Goal: Transaction & Acquisition: Purchase product/service

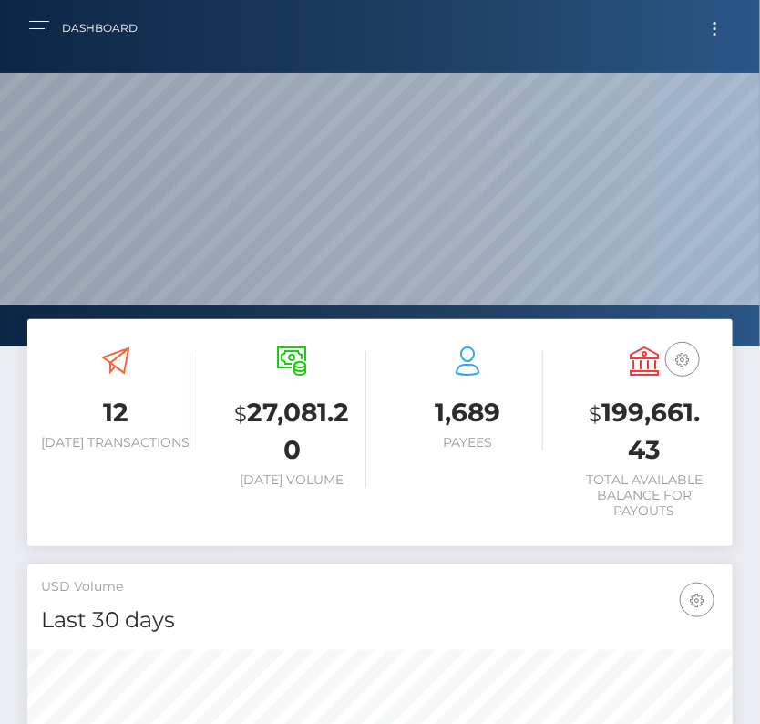
scroll to position [323, 339]
click at [710, 38] on button "Toggle navigation" at bounding box center [715, 28] width 34 height 25
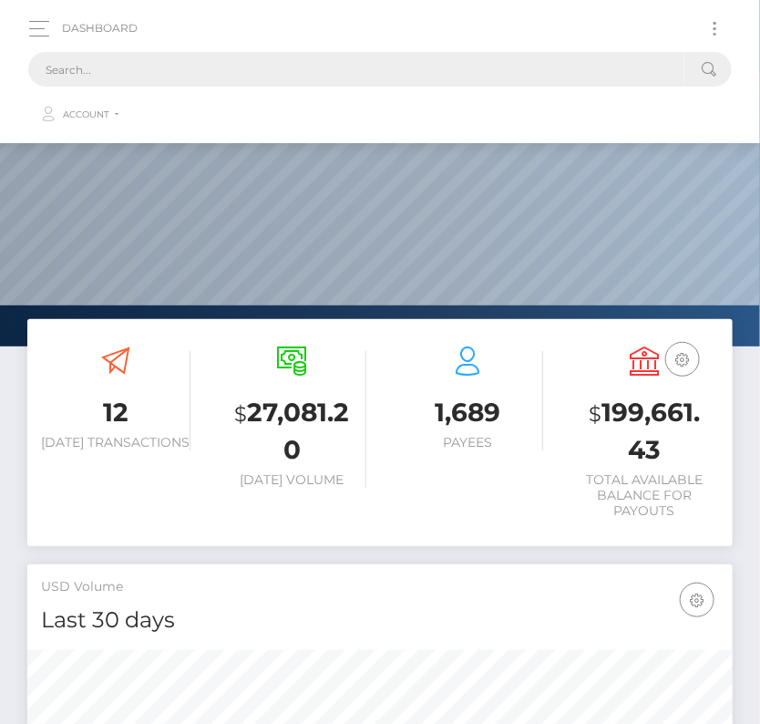
click at [253, 83] on input "text" at bounding box center [356, 69] width 656 height 35
paste input "2367119"
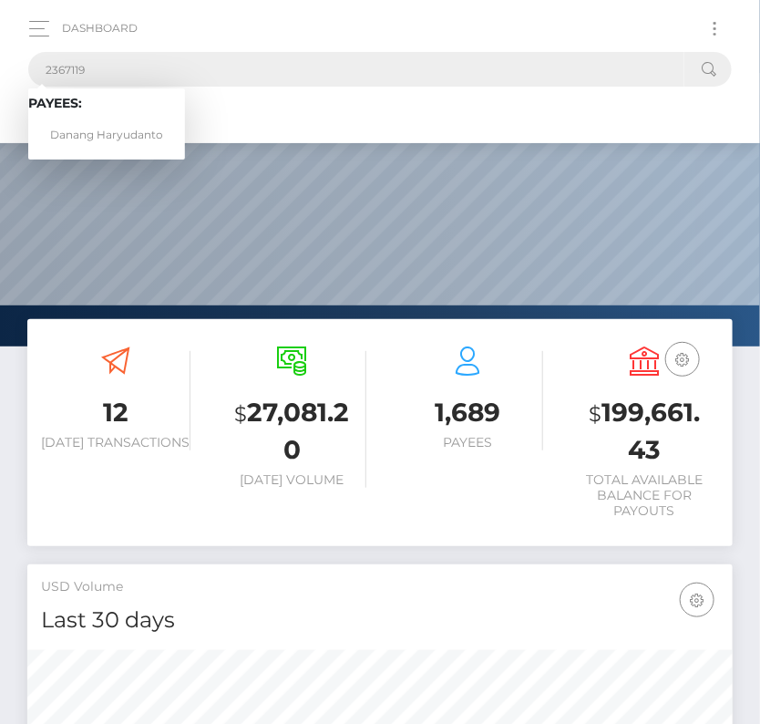
type input "2367119"
click at [95, 133] on link "Danang Haryudanto" at bounding box center [106, 135] width 157 height 34
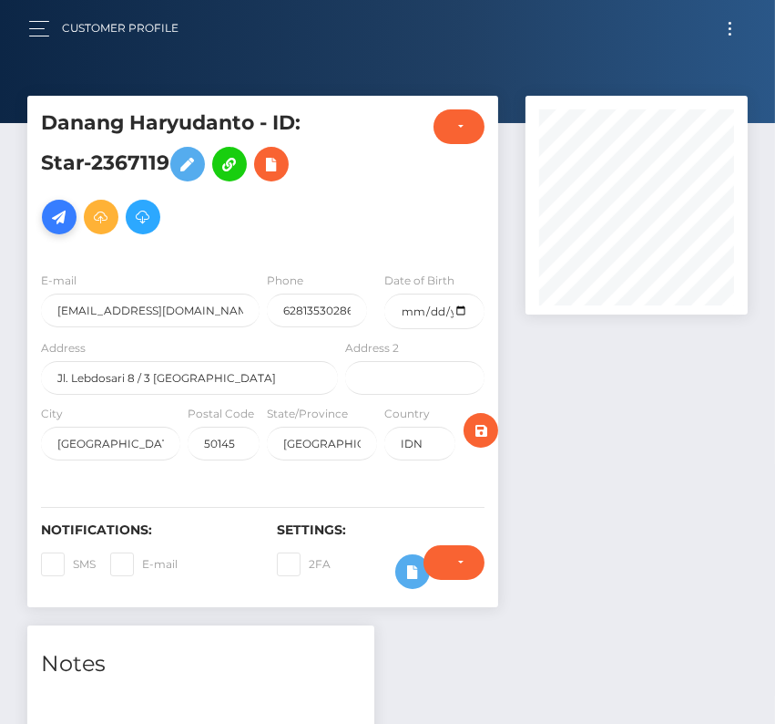
click at [54, 217] on icon at bounding box center [59, 217] width 22 height 23
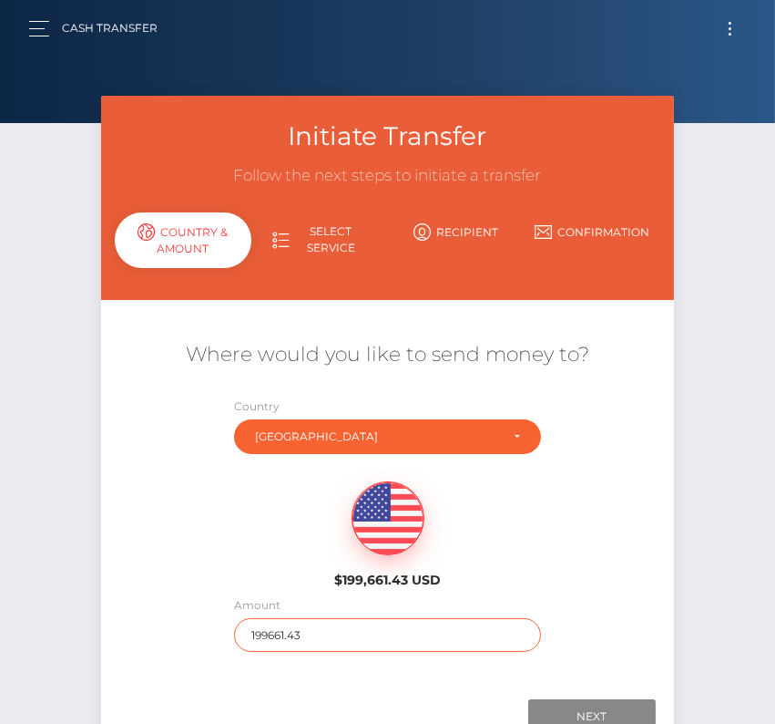
click at [276, 629] on input "199661.43" at bounding box center [387, 635] width 307 height 34
type input "270"
click at [203, 544] on div "$199,661.43 USD" at bounding box center [387, 529] width 573 height 132
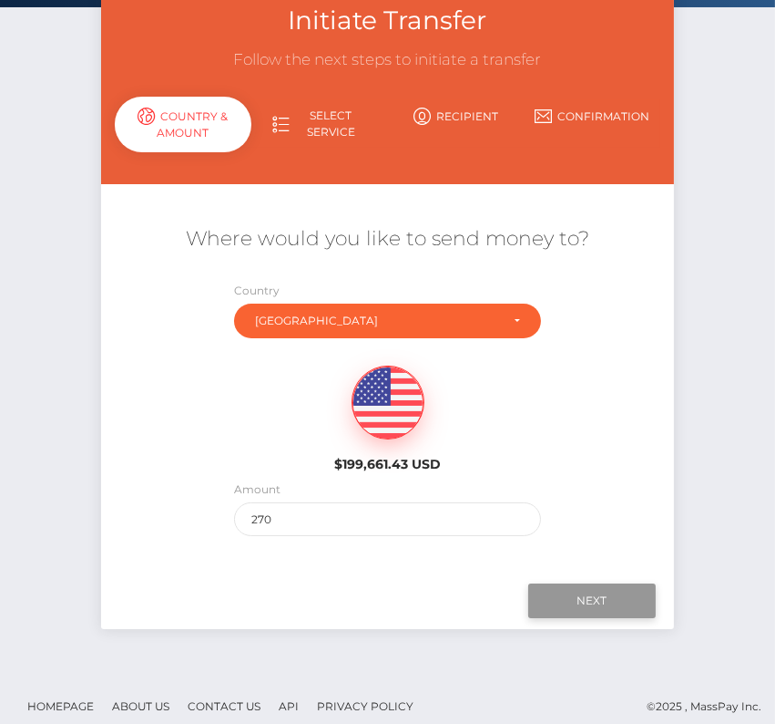
click at [590, 610] on input "Next" at bounding box center [593, 600] width 128 height 35
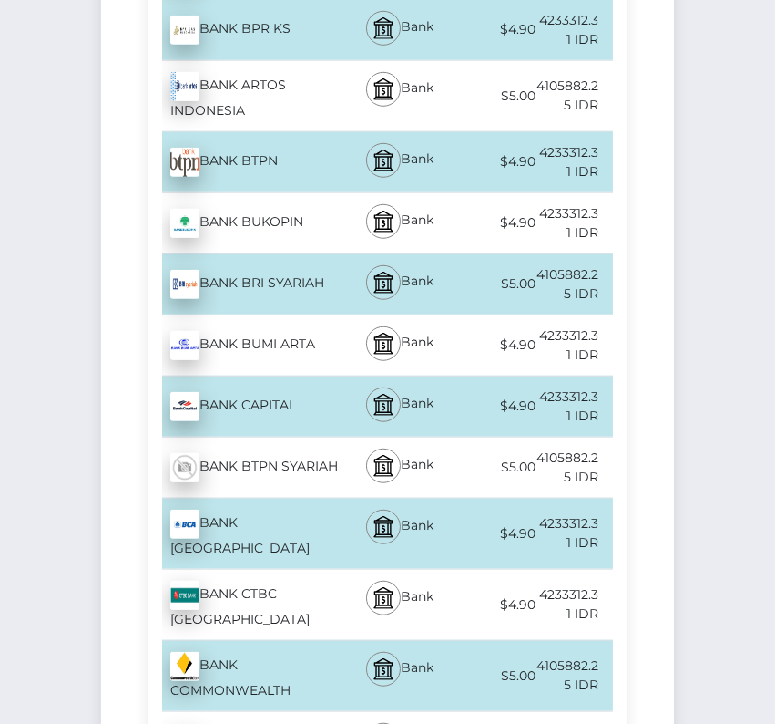
scroll to position [1371, 0]
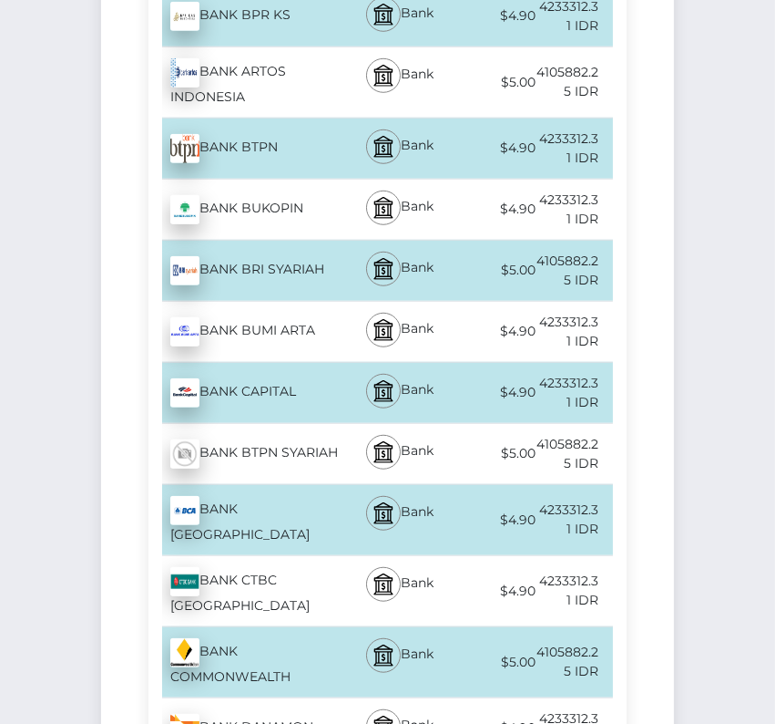
click at [282, 492] on div "BANK CENTRAL ASIA - IDR" at bounding box center [245, 520] width 193 height 70
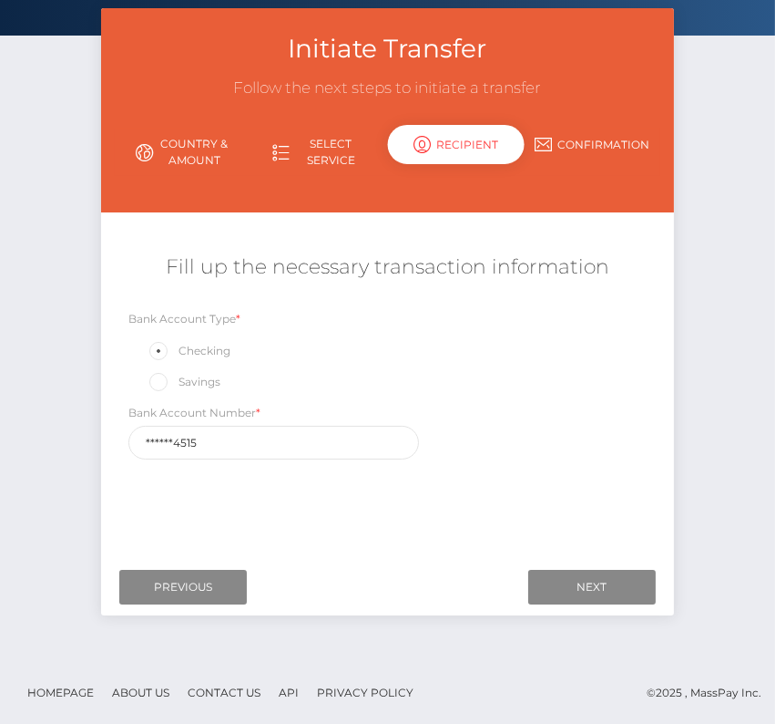
scroll to position [0, 0]
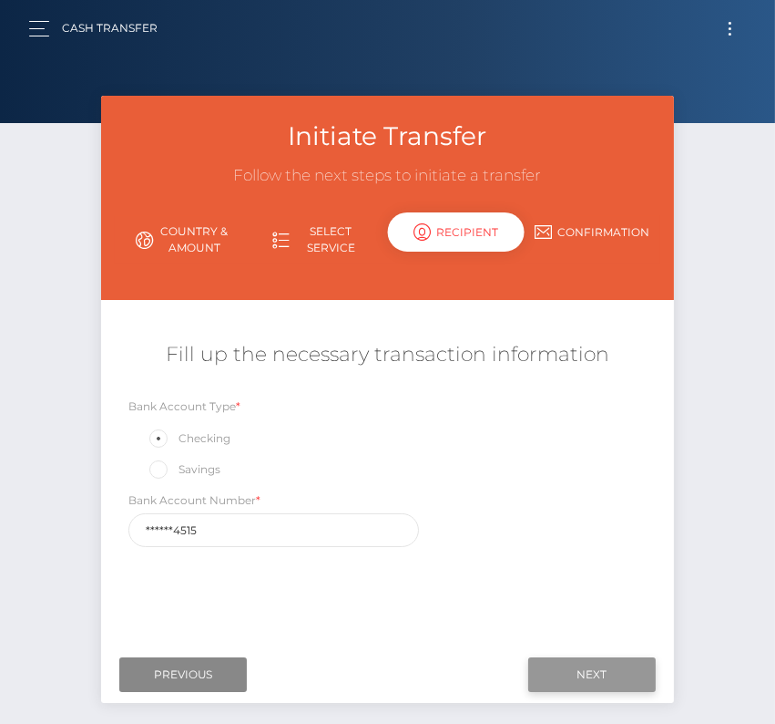
click at [572, 665] on input "Next" at bounding box center [593, 674] width 128 height 35
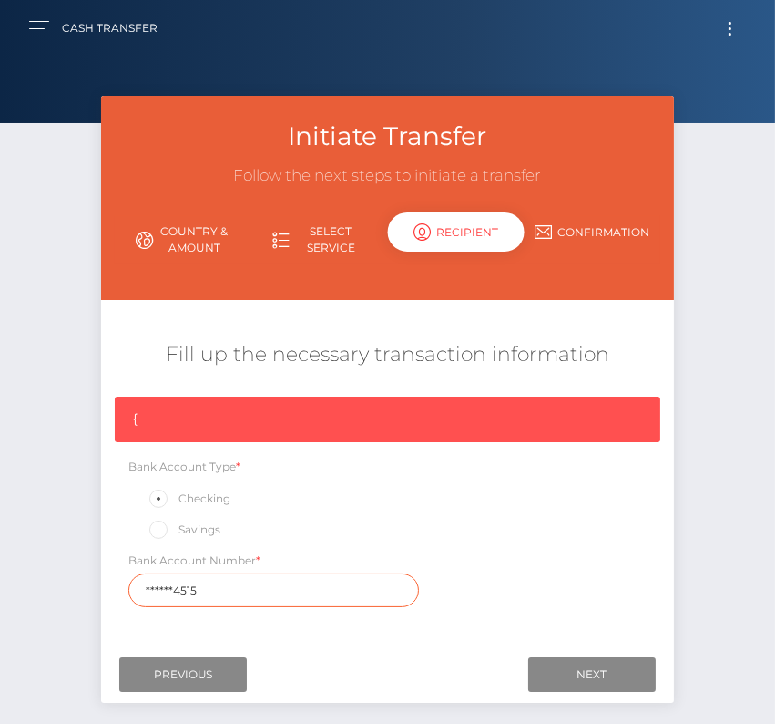
drag, startPoint x: 200, startPoint y: 589, endPoint x: 38, endPoint y: 577, distance: 162.6
click at [38, 577] on div "Initiate Transfer Follow the next steps to initiate a transfer Country & Amount…" at bounding box center [387, 422] width 775 height 652
paste input "246544"
type input "2465444515"
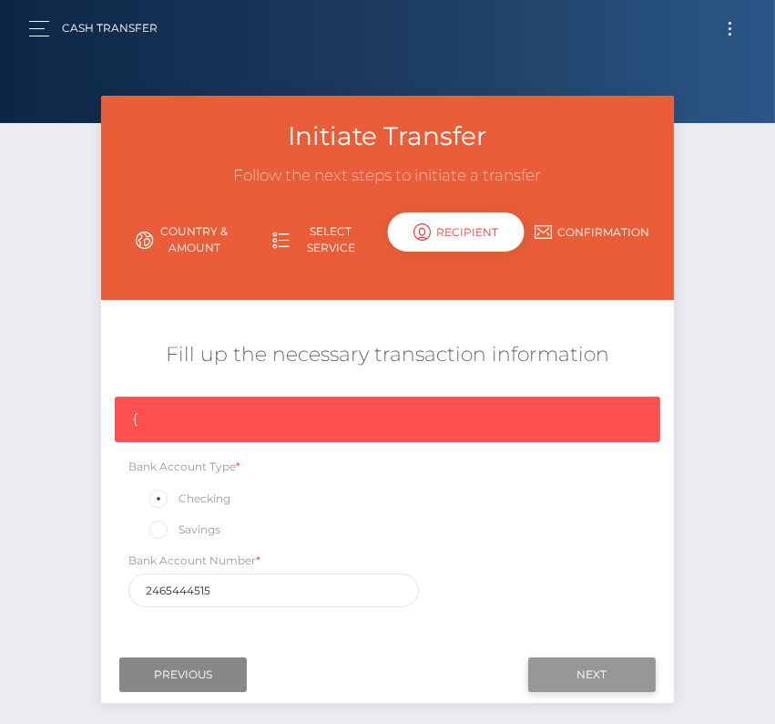
click at [611, 669] on input "Next" at bounding box center [593, 674] width 128 height 35
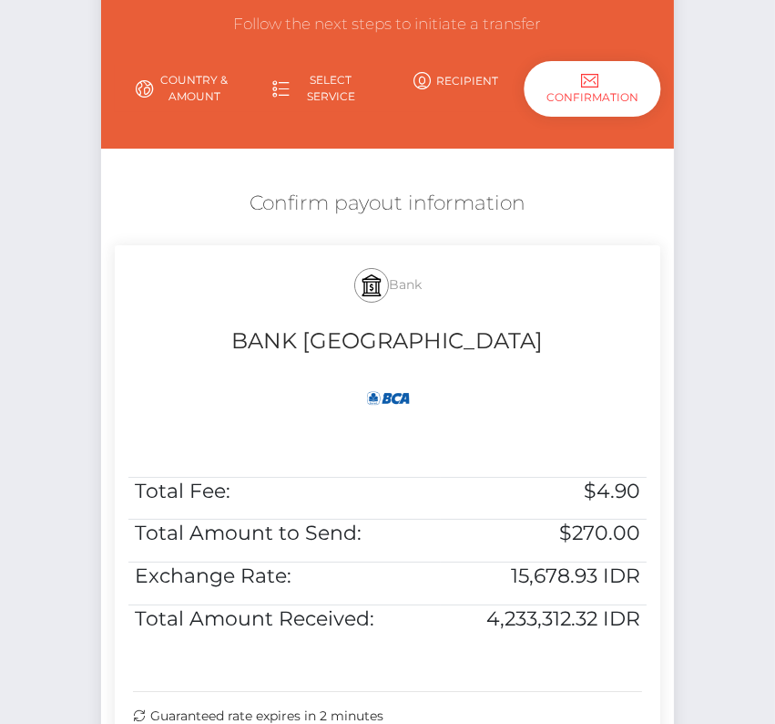
scroll to position [207, 0]
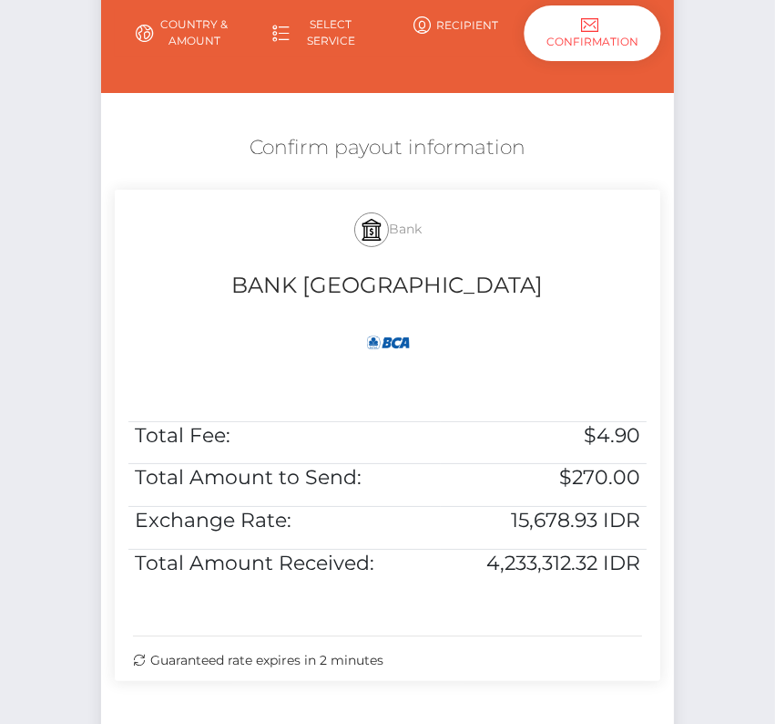
drag, startPoint x: 244, startPoint y: 137, endPoint x: 601, endPoint y: 649, distance: 623.9
click at [601, 649] on div "Confirm payout information Bank BANK CENTRAL ASIA Total Fee: $4.90 Total Amount…" at bounding box center [387, 412] width 573 height 574
copy div "Confirm payout information Bank BANK CENTRAL ASIA Total Fee: $4.90 Total Amount…"
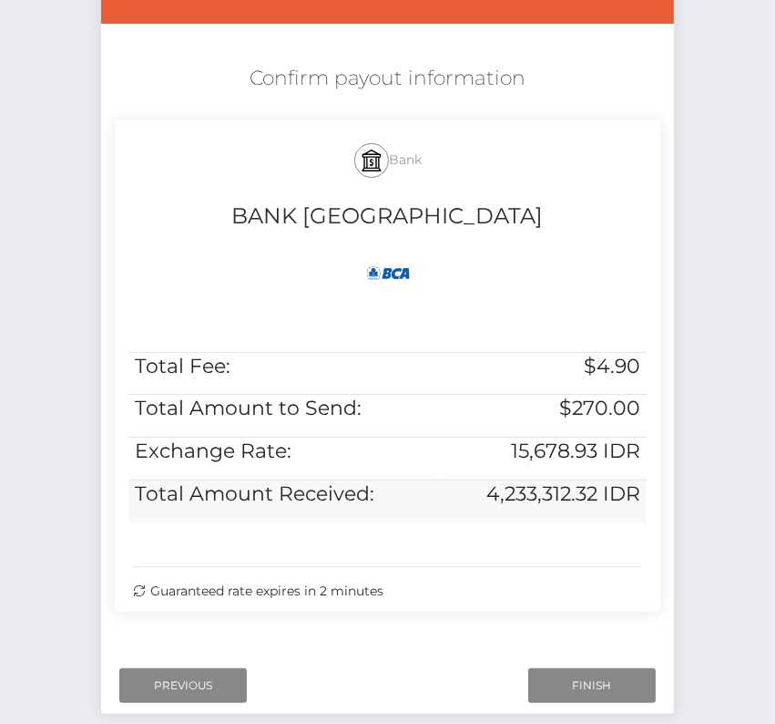
scroll to position [313, 0]
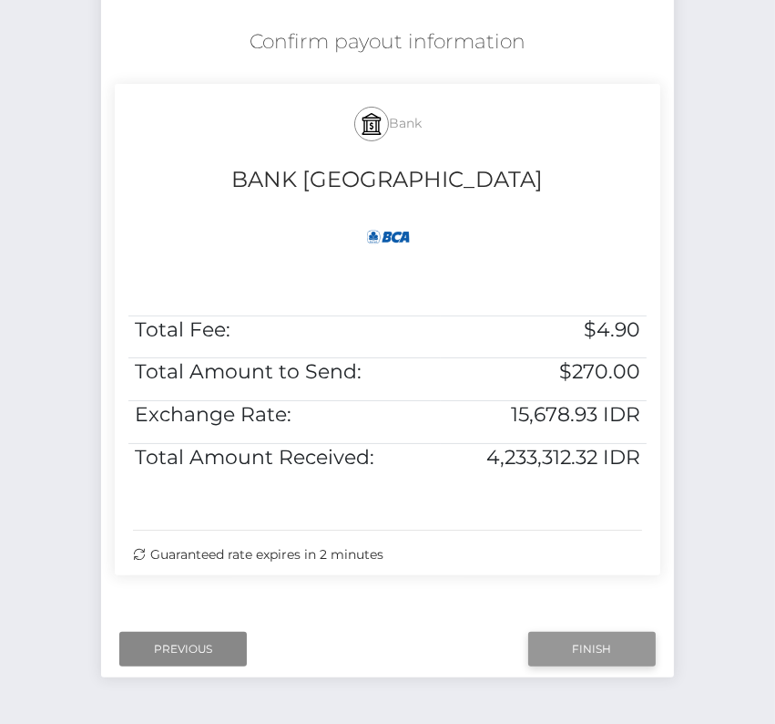
click at [580, 657] on input "Finish" at bounding box center [593, 648] width 128 height 35
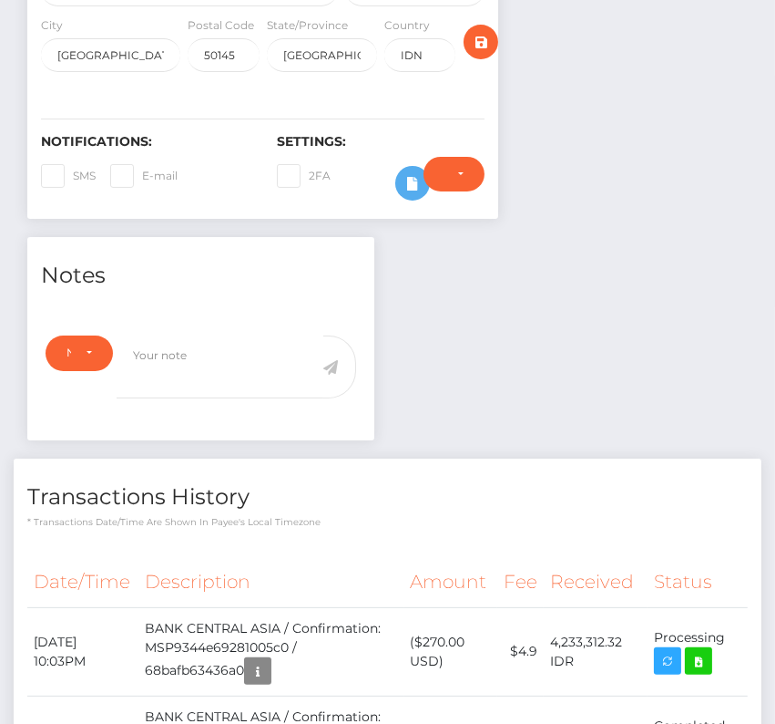
scroll to position [513, 0]
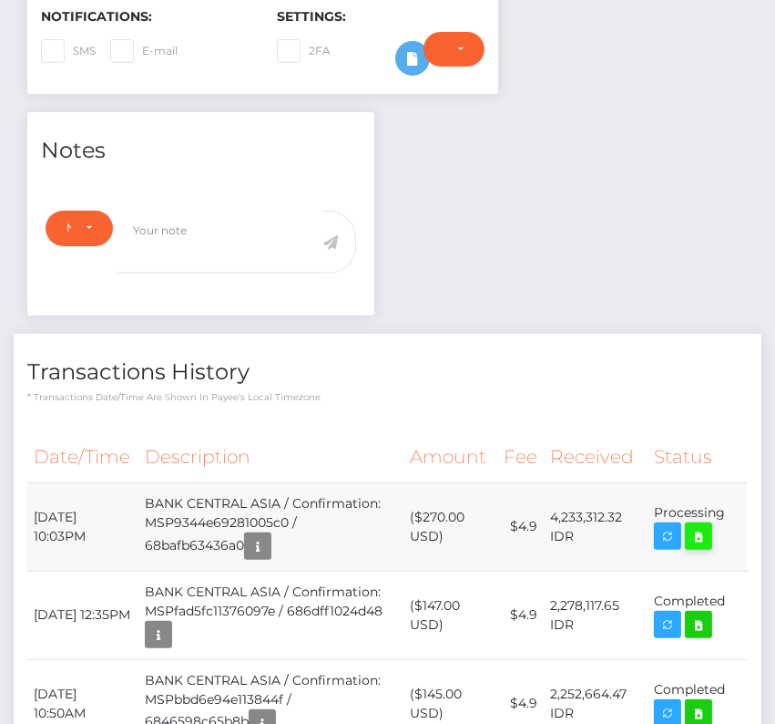
click at [704, 525] on icon at bounding box center [699, 536] width 22 height 23
click at [0, 0] on div "Danang Haryudanto - ID: Star-2367119 CLOSED ACTIVE E-mail" at bounding box center [387, 499] width 775 height 1833
drag, startPoint x: 30, startPoint y: 506, endPoint x: 724, endPoint y: 511, distance: 694.4
click at [724, 511] on tr "September 5, 2025 10:03PM BANK CENTRAL ASIA / Confirmation: MSP9344e69281005c0 …" at bounding box center [387, 526] width 721 height 88
copy tr "September 5, 2025 10:03PM BANK CENTRAL ASIA / Confirmation: MSP9344e69281005c0 …"
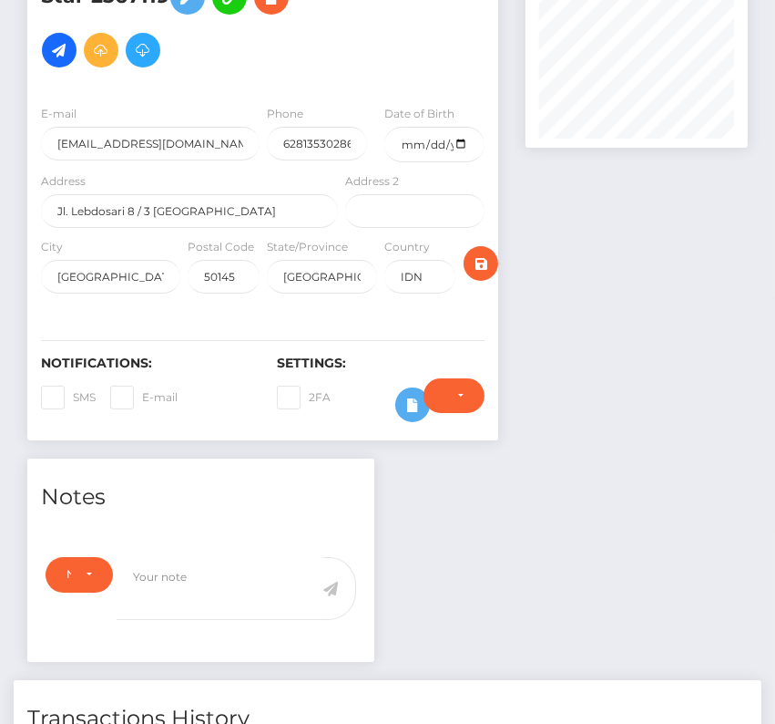
scroll to position [0, 0]
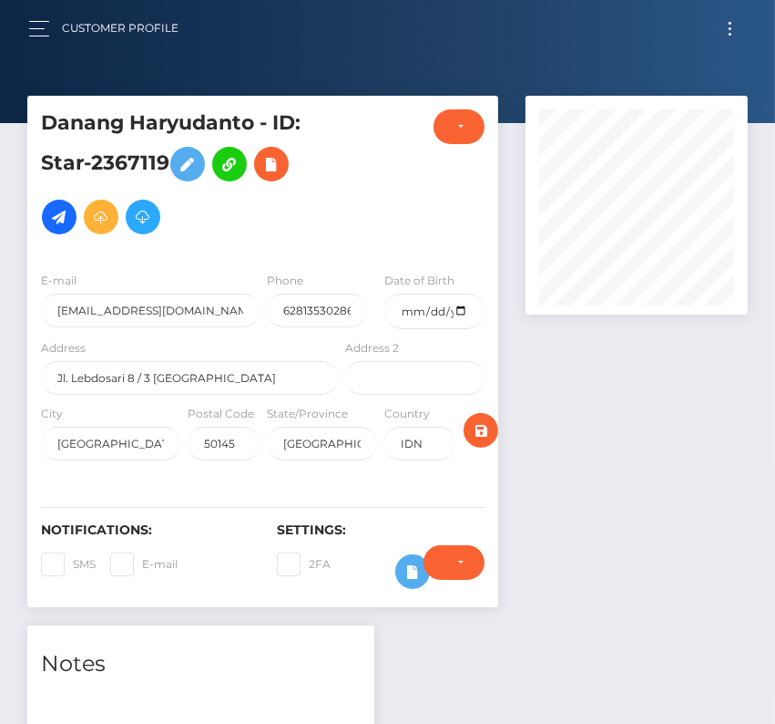
click at [727, 30] on button "Toggle navigation" at bounding box center [731, 28] width 34 height 25
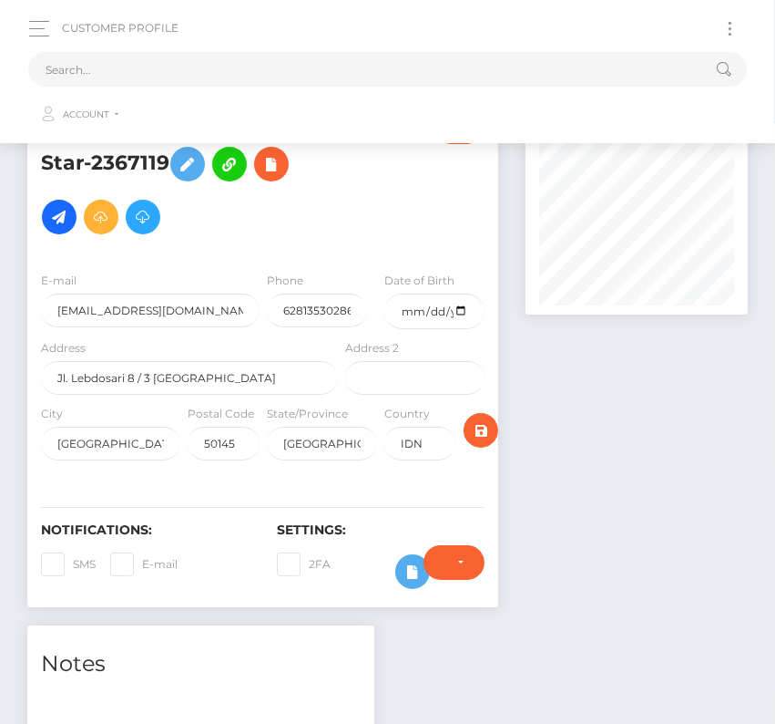
click at [379, 47] on div "Loading... Loading... Account Edit Profile Logout" at bounding box center [387, 90] width 719 height 87
click at [305, 77] on input "text" at bounding box center [364, 69] width 672 height 35
paste input "13564"
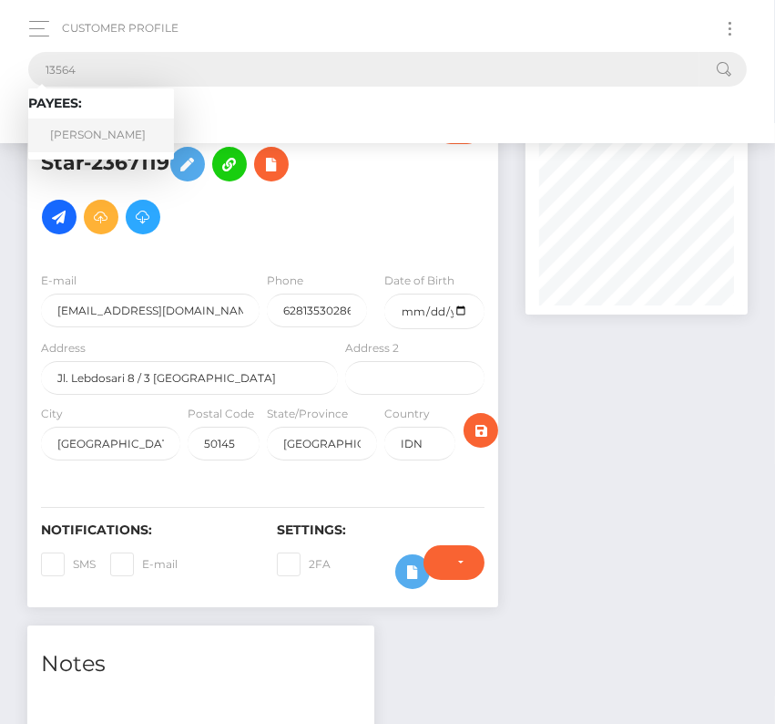
type input "13564"
click at [105, 130] on link "Thomas Gebbett" at bounding box center [101, 135] width 146 height 34
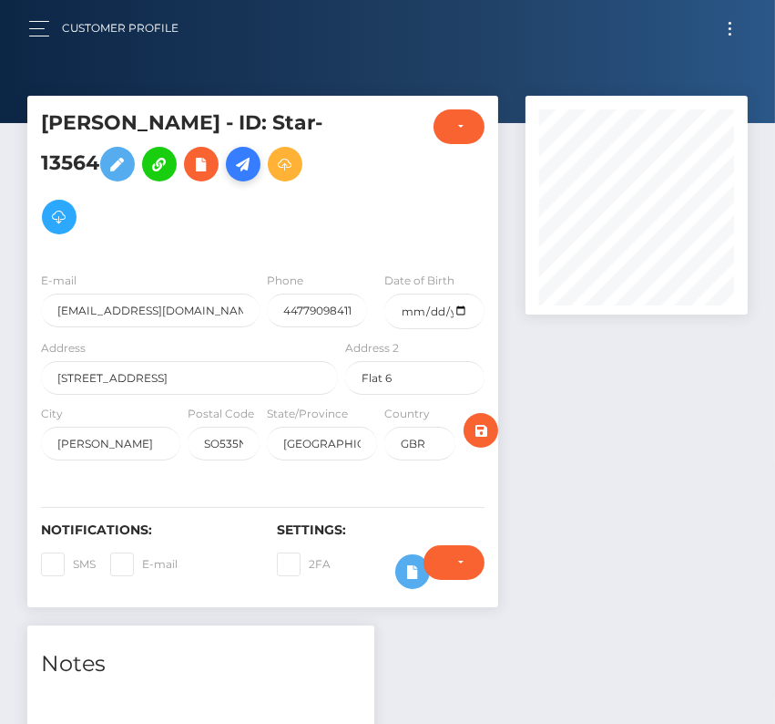
click at [247, 159] on icon at bounding box center [243, 164] width 22 height 23
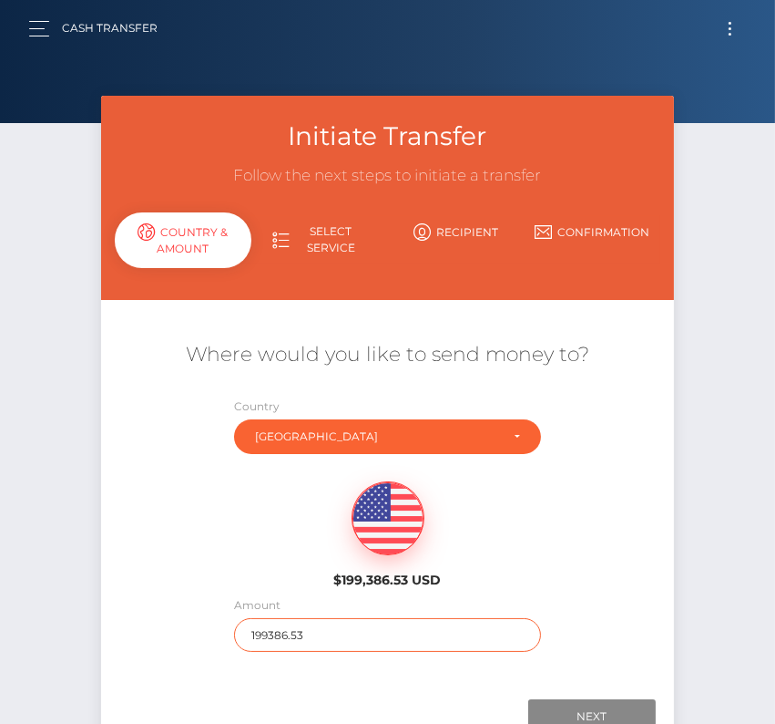
click at [272, 633] on input "199386.53" at bounding box center [387, 635] width 307 height 34
type input "313"
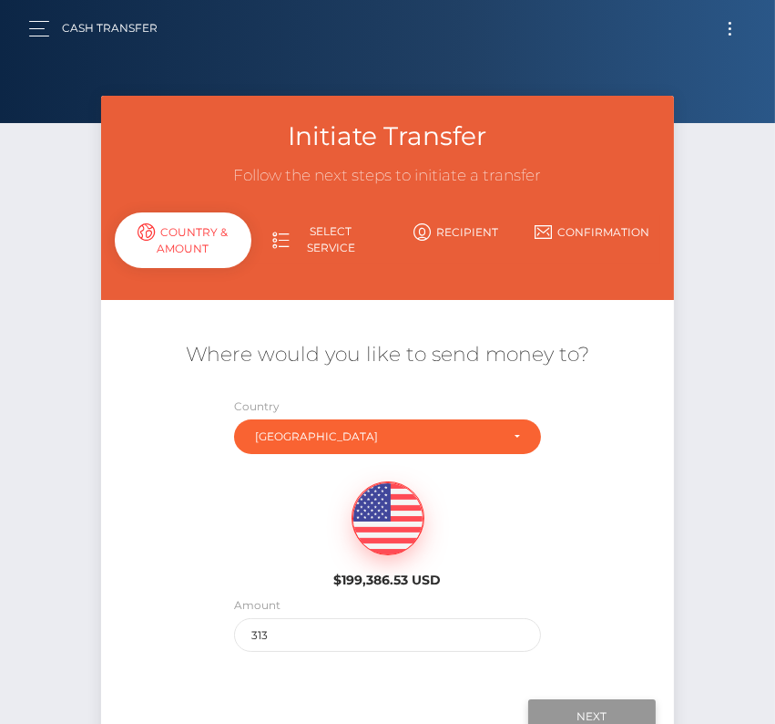
click at [595, 703] on input "Next" at bounding box center [593, 716] width 128 height 35
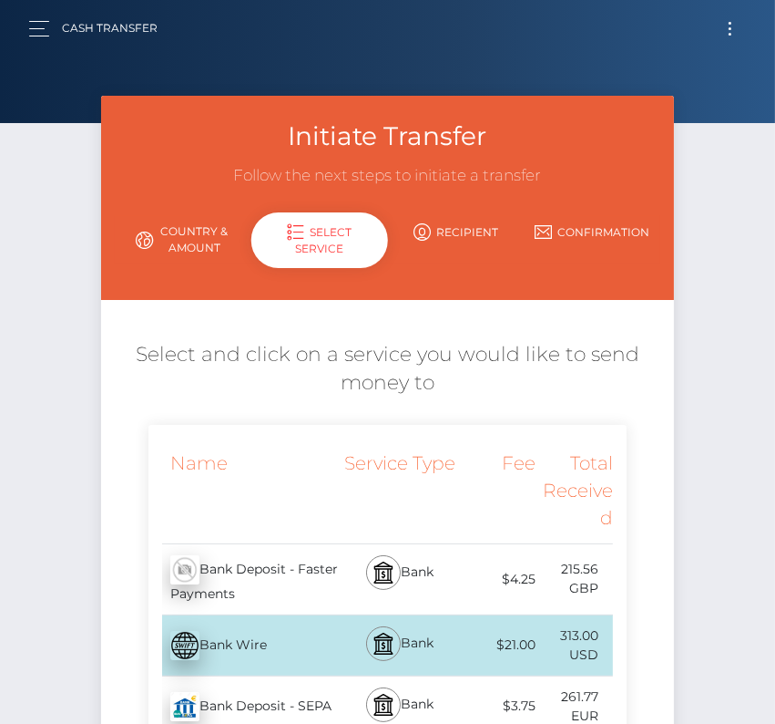
click at [283, 568] on div "Bank Deposit - Faster Payments - GBP" at bounding box center [245, 579] width 193 height 70
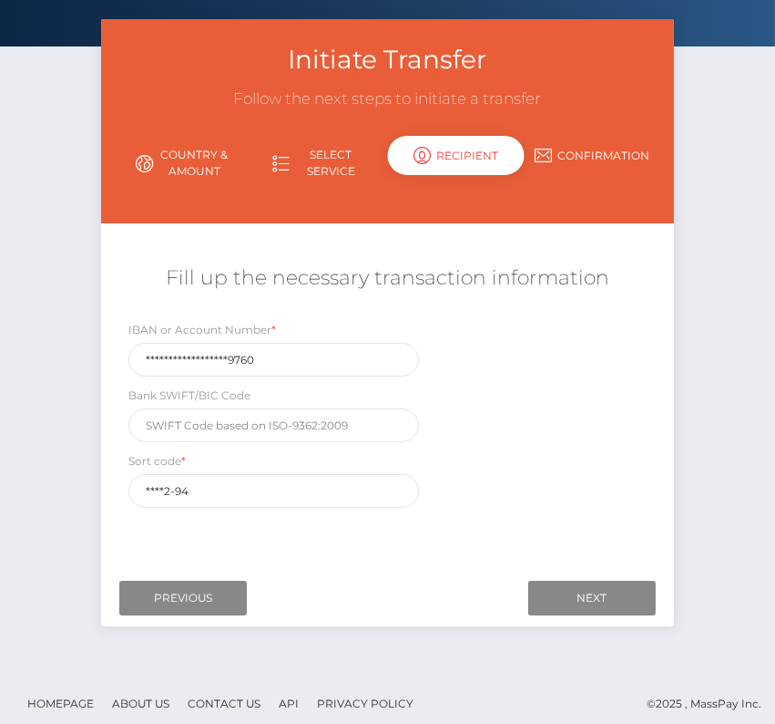
scroll to position [87, 0]
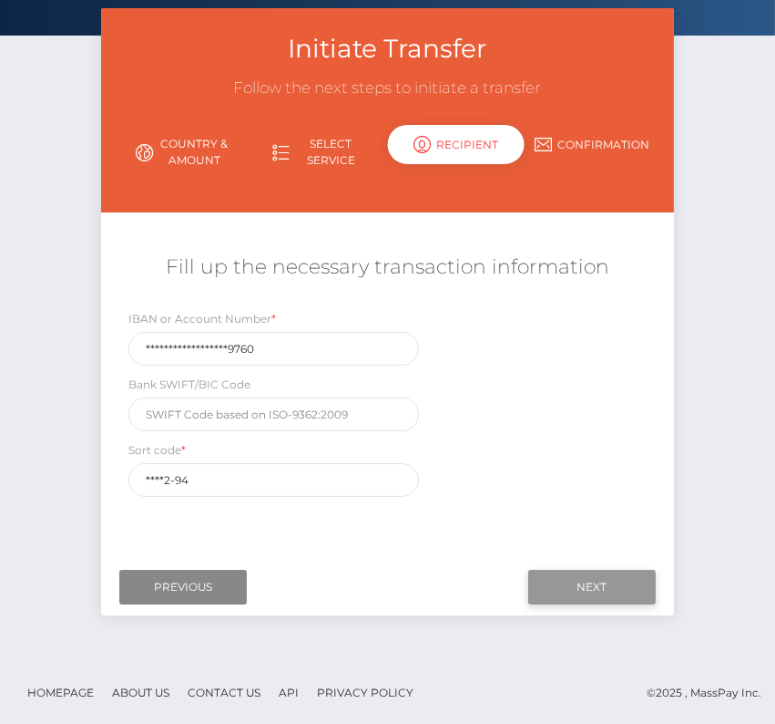
click at [599, 582] on input "Next" at bounding box center [593, 587] width 128 height 35
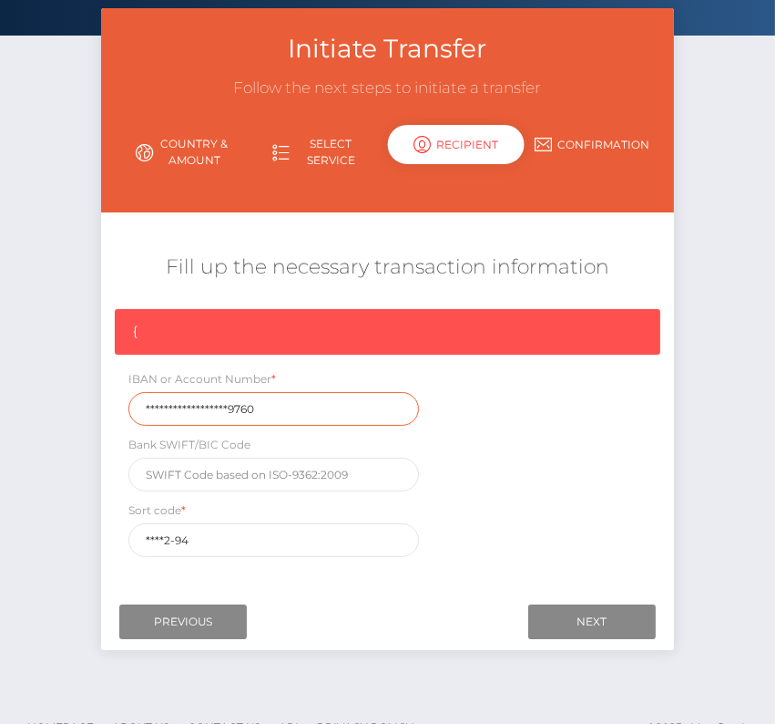
drag, startPoint x: 276, startPoint y: 407, endPoint x: 79, endPoint y: 406, distance: 196.8
click at [79, 406] on div "Initiate Transfer Follow the next steps to initiate a transfer Country & Amount…" at bounding box center [387, 351] width 775 height 687
paste input "GB72LOYD3092941307"
type input "GB72LOYD30929413079760"
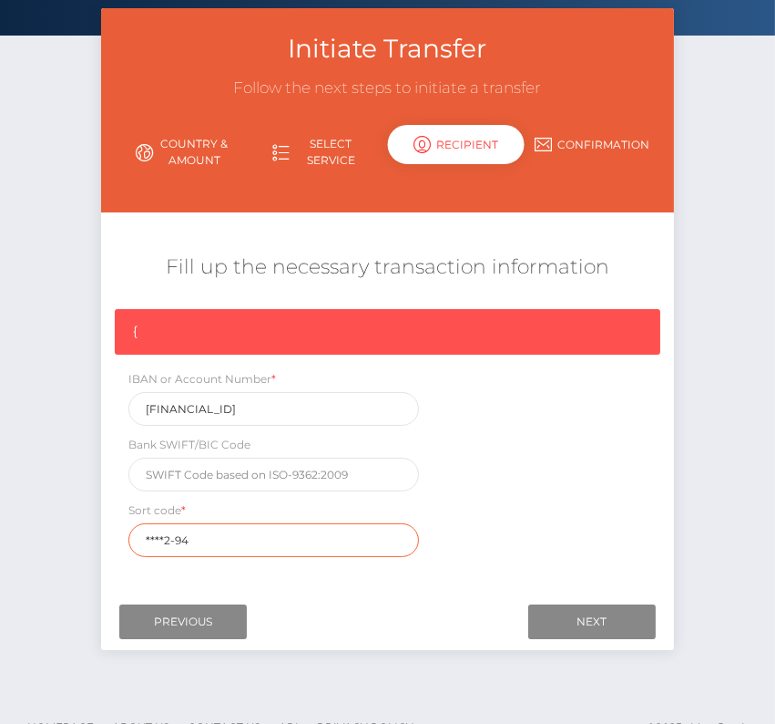
drag, startPoint x: 207, startPoint y: 531, endPoint x: 108, endPoint y: 530, distance: 98.4
click at [108, 530] on div "{ IBAN or Account Number * GB72LOYD30929413079760 Bank SWIFT/BIC Code Sort code…" at bounding box center [387, 437] width 573 height 257
paste input "30-9"
type input "30-92-94"
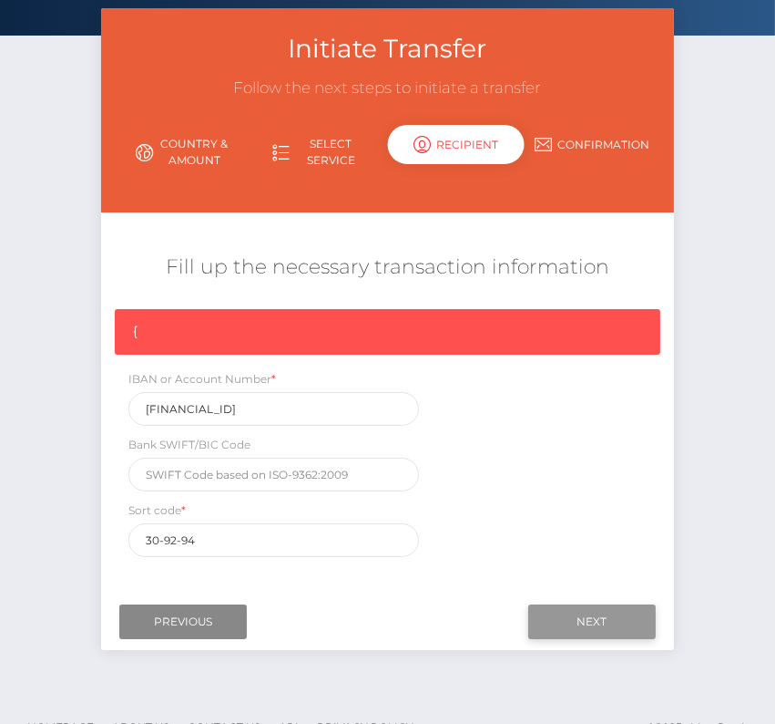
click at [594, 620] on input "Next" at bounding box center [593, 621] width 128 height 35
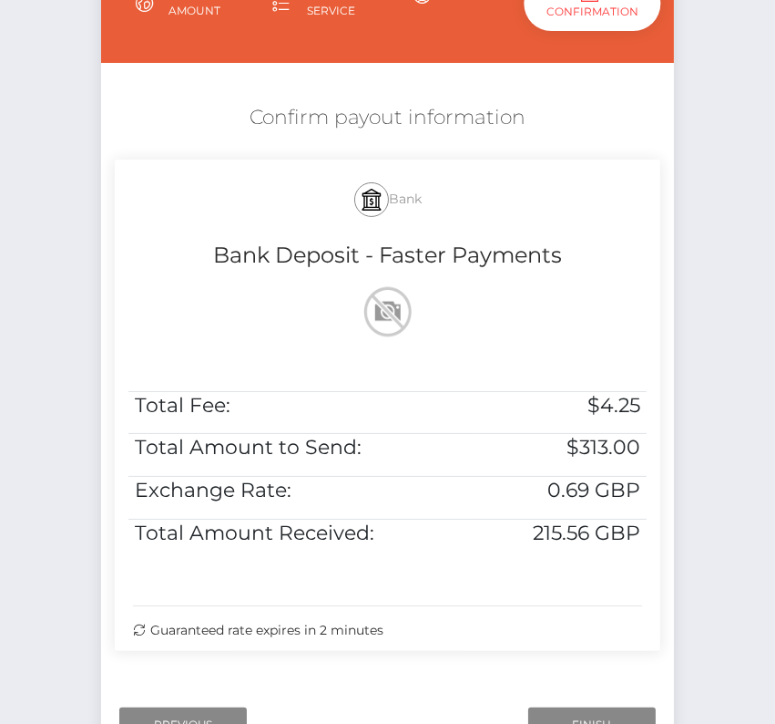
scroll to position [217, 0]
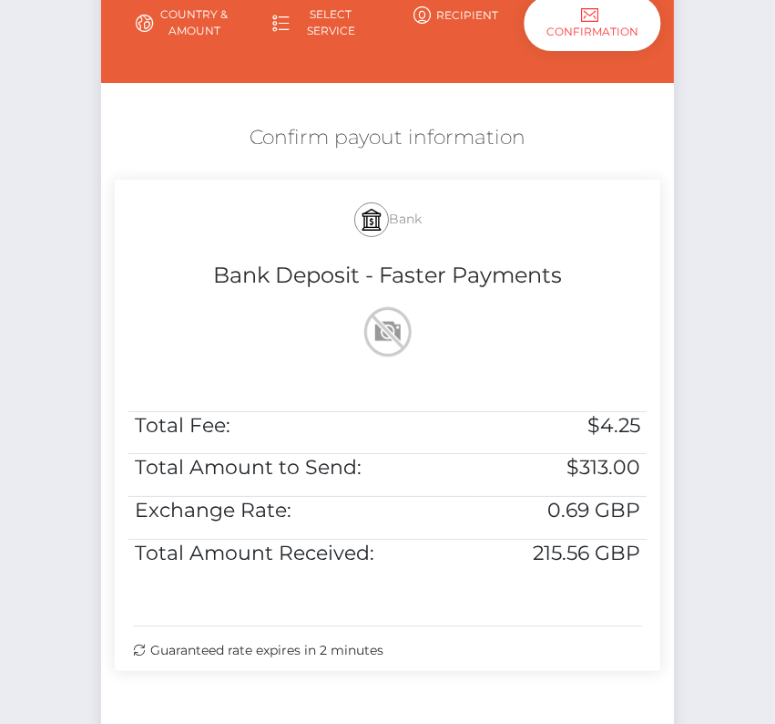
drag, startPoint x: 241, startPoint y: 132, endPoint x: 673, endPoint y: 578, distance: 620.6
click at [673, 578] on div "Confirm payout information Bank Bank Deposit - Faster Payments Total Fee: $4.25…" at bounding box center [387, 402] width 573 height 574
copy div "Confirm payout information Bank Bank Deposit - Faster Payments Total Fee: $4.25…"
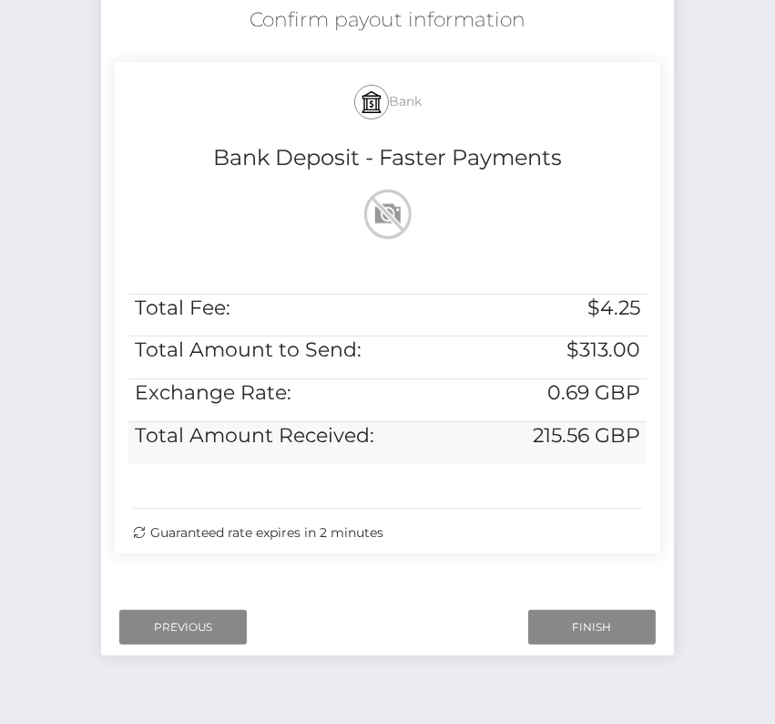
scroll to position [372, 0]
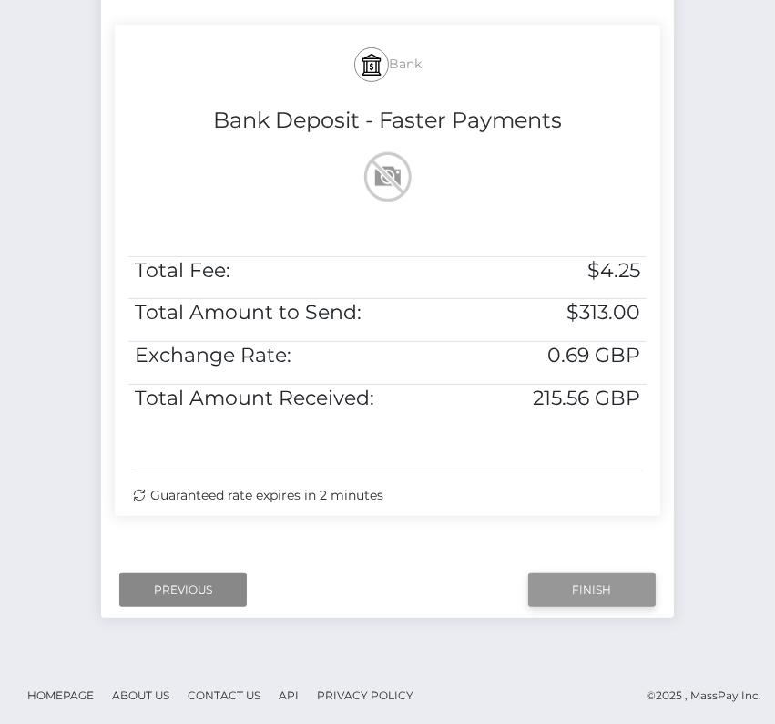
click at [578, 583] on input "Finish" at bounding box center [593, 589] width 128 height 35
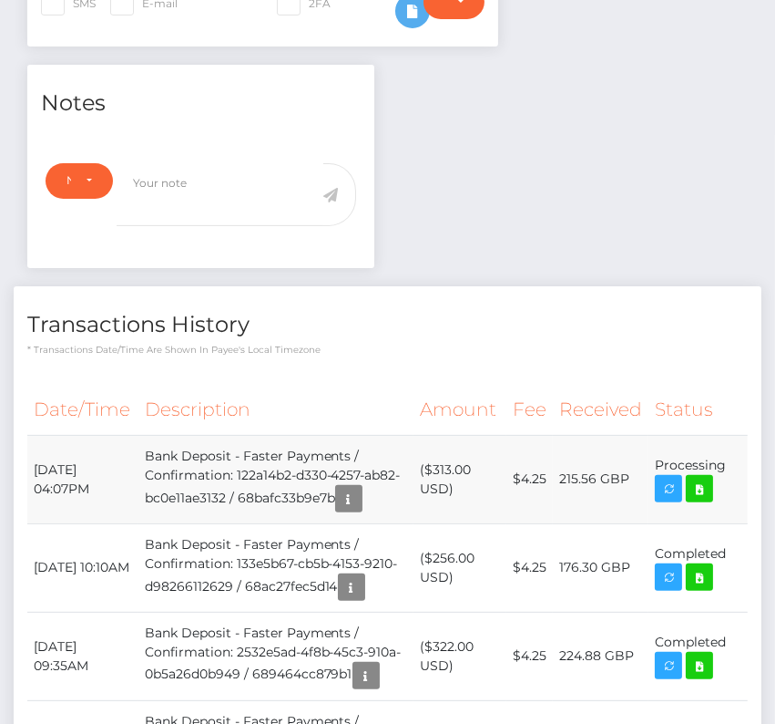
scroll to position [596, 0]
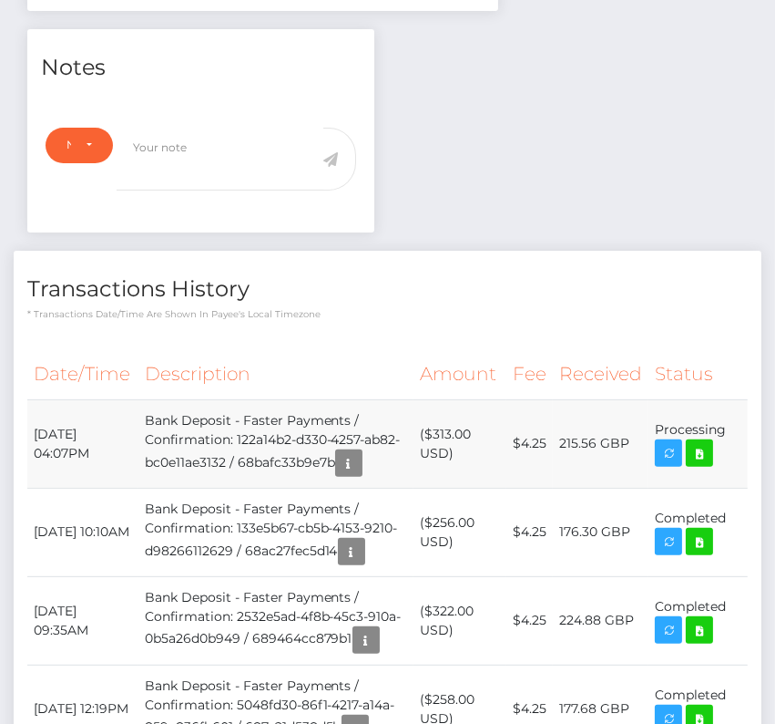
drag, startPoint x: 29, startPoint y: 430, endPoint x: 723, endPoint y: 435, distance: 693.5
click at [723, 435] on tr "[DATE] 04:07PM Bank Deposit - Faster Payments / Confirmation: 122a14b2-d330-425…" at bounding box center [387, 443] width 721 height 88
copy tr "[DATE] 04:07PM Bank Deposit - Faster Payments / Confirmation: 122a14b2-d330-425…"
click at [705, 465] on icon at bounding box center [700, 453] width 22 height 23
click at [411, 349] on th "Description" at bounding box center [276, 374] width 275 height 50
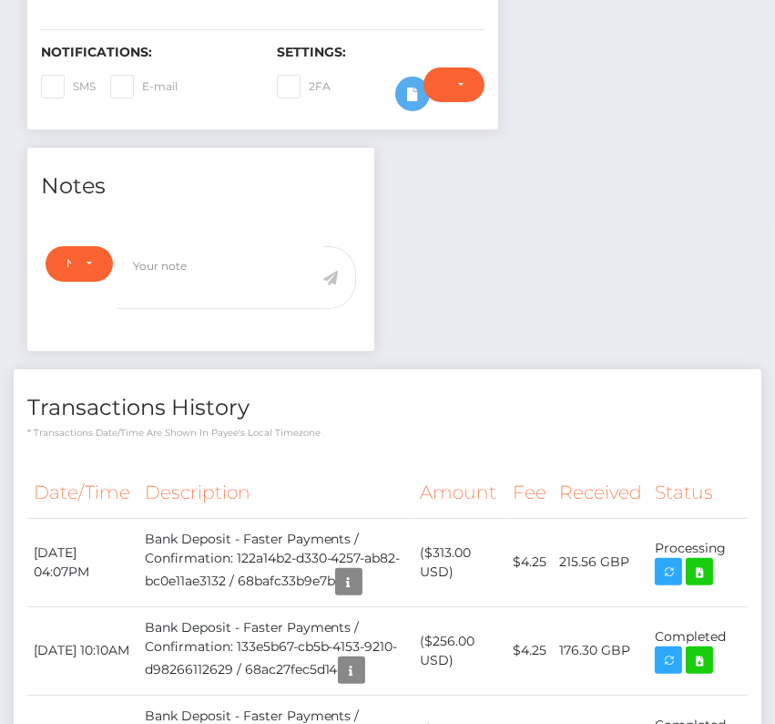
scroll to position [0, 0]
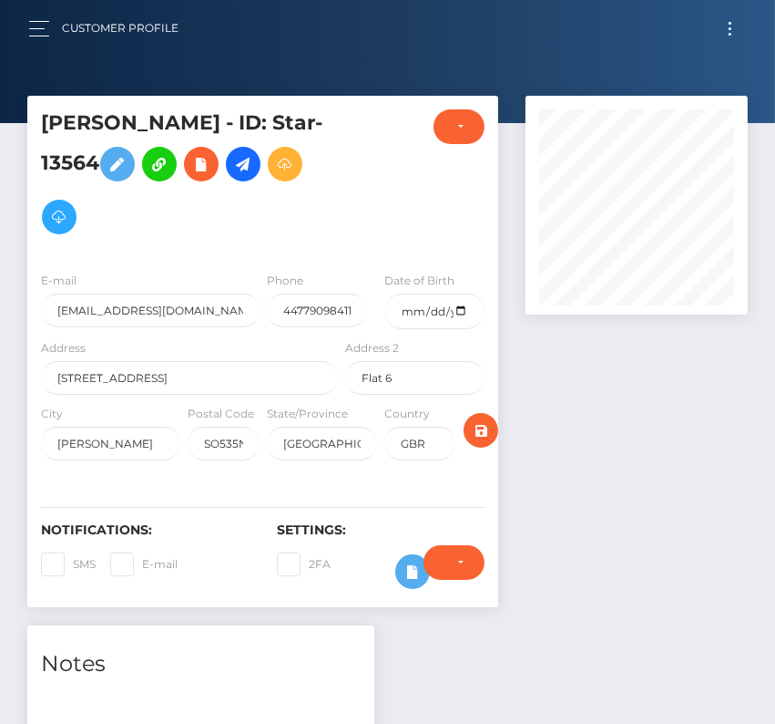
click at [720, 25] on button "Toggle navigation" at bounding box center [731, 28] width 34 height 25
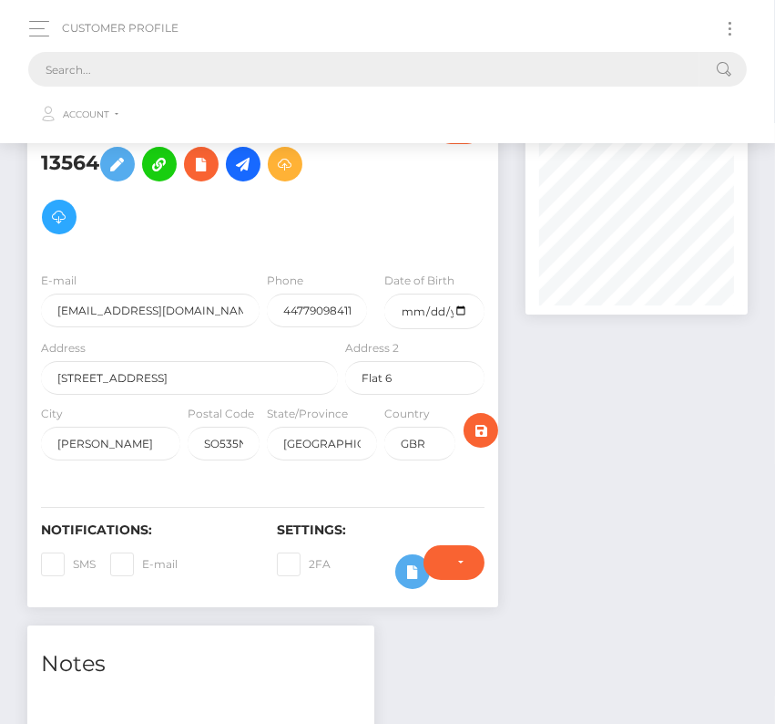
click at [346, 59] on input "text" at bounding box center [364, 69] width 672 height 35
type input "x"
paste input "503533"
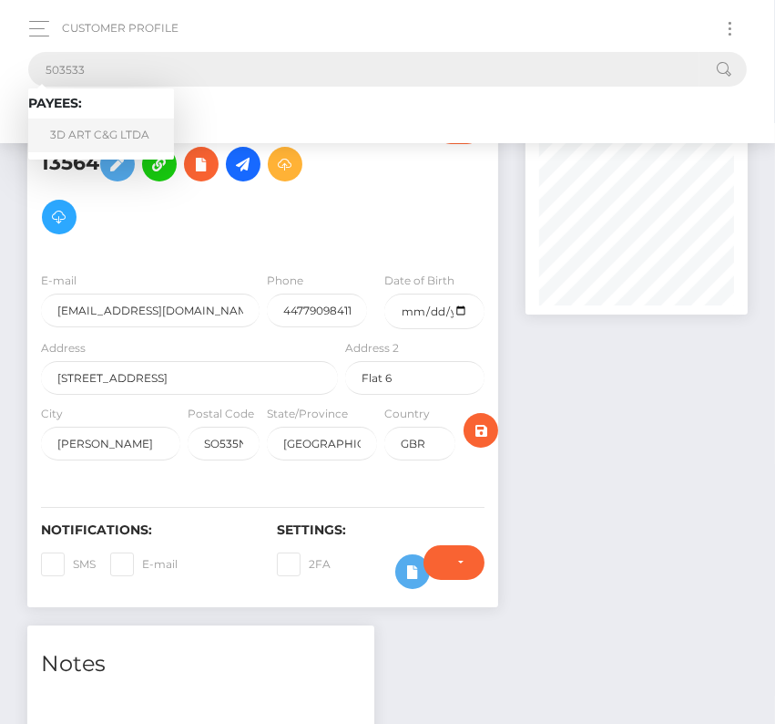
type input "503533"
click at [117, 130] on link "3D ART C&G LTDA" at bounding box center [101, 135] width 146 height 34
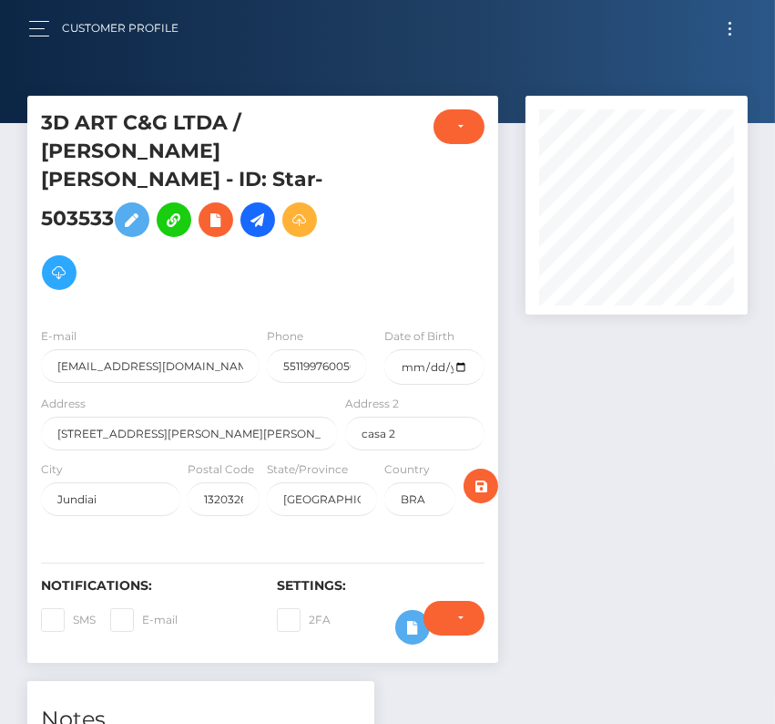
scroll to position [219, 221]
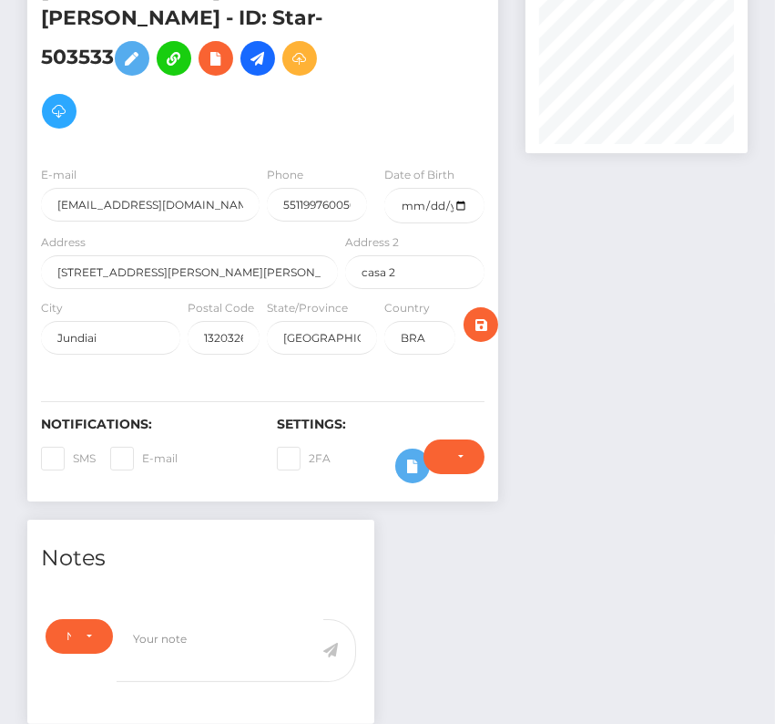
scroll to position [426, 0]
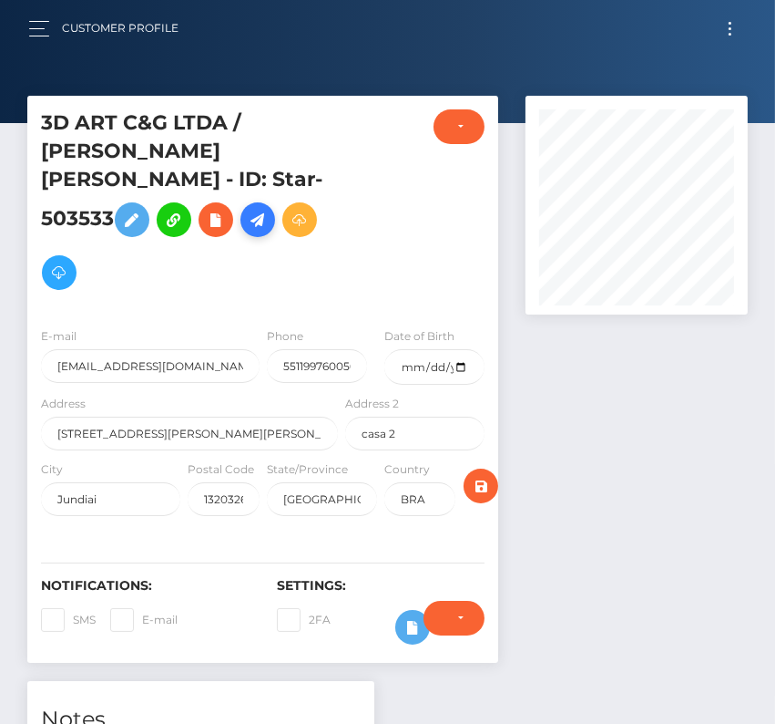
click at [263, 221] on icon at bounding box center [258, 220] width 22 height 23
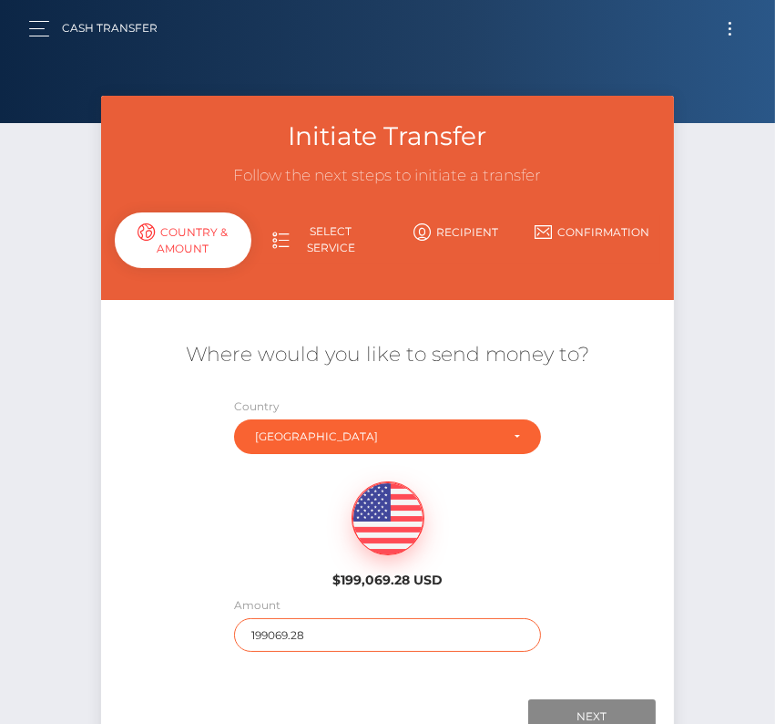
click at [282, 632] on input "199069.28" at bounding box center [387, 635] width 307 height 34
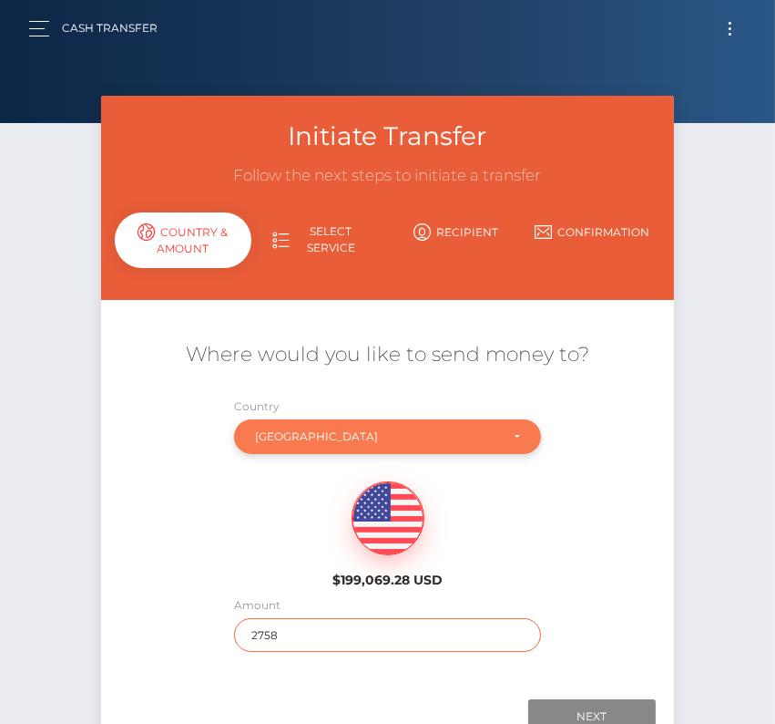
type input "2758"
click at [362, 440] on div "Brazil" at bounding box center [377, 436] width 244 height 15
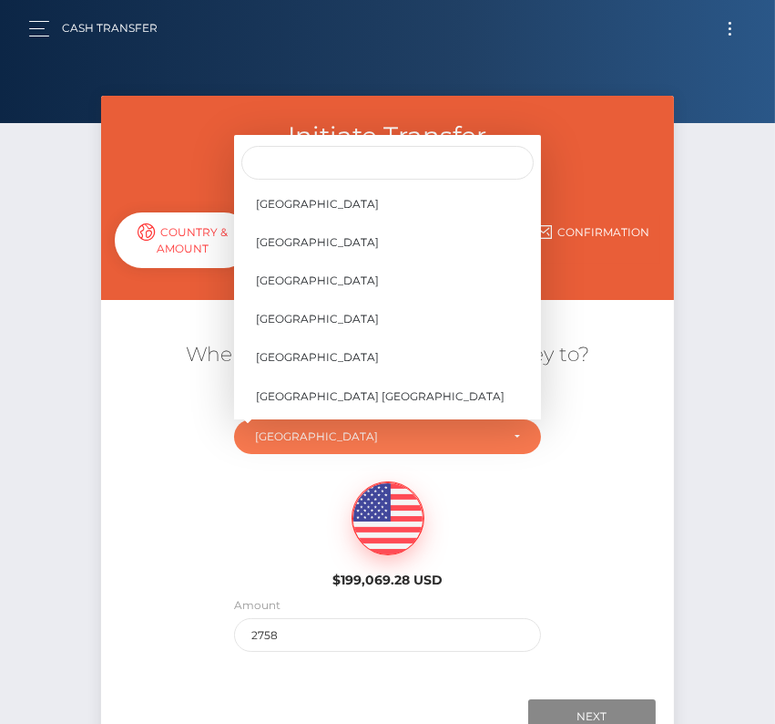
scroll to position [8609, 0]
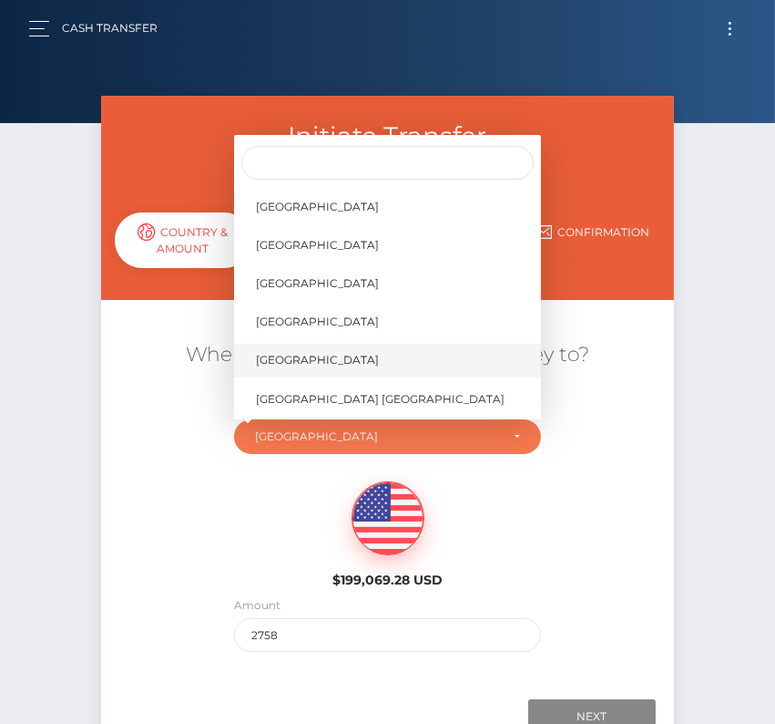
click at [315, 362] on span "[GEOGRAPHIC_DATA]" at bounding box center [317, 360] width 123 height 16
select select "USA"
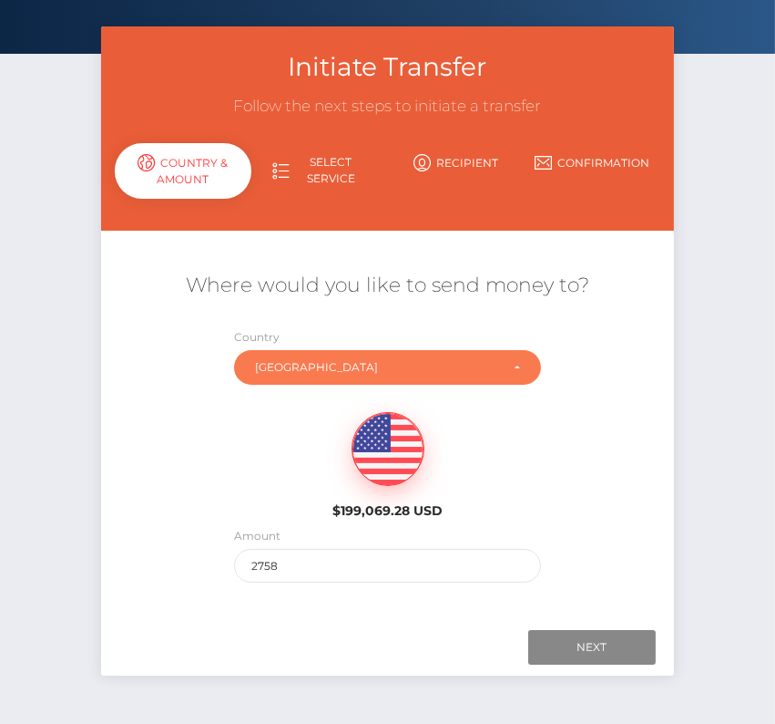
scroll to position [128, 0]
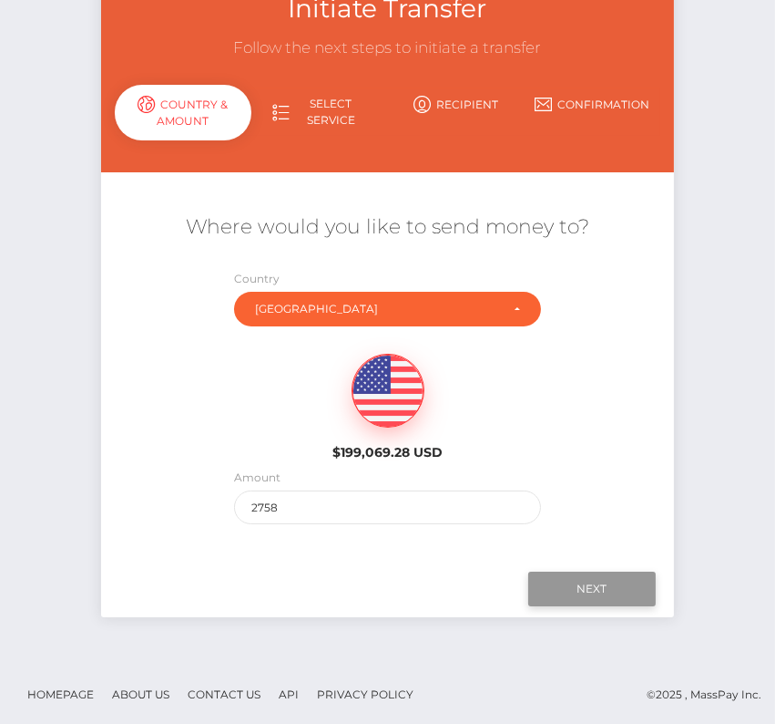
click at [581, 582] on input "Next" at bounding box center [593, 588] width 128 height 35
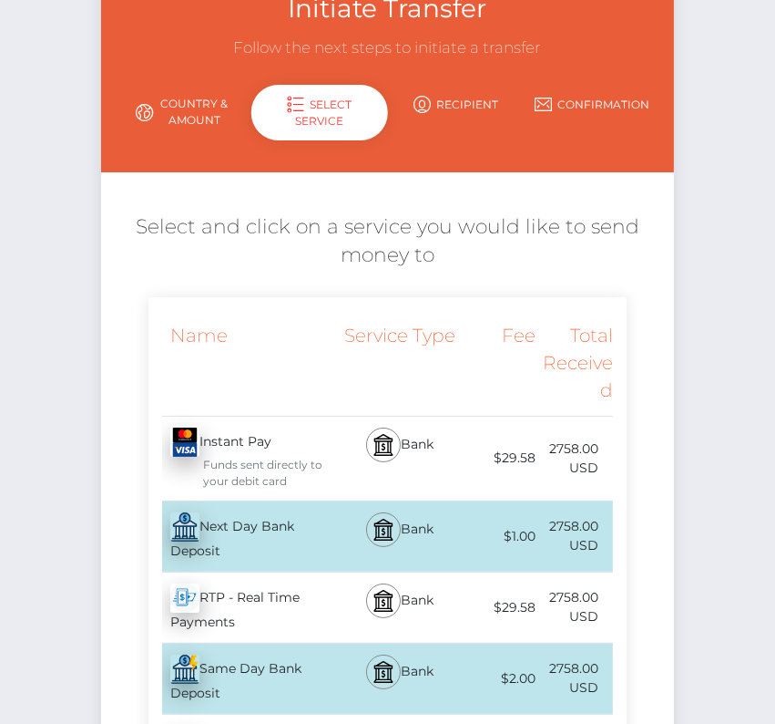
click at [271, 529] on div "Next Day Bank Deposit - USD" at bounding box center [245, 536] width 193 height 70
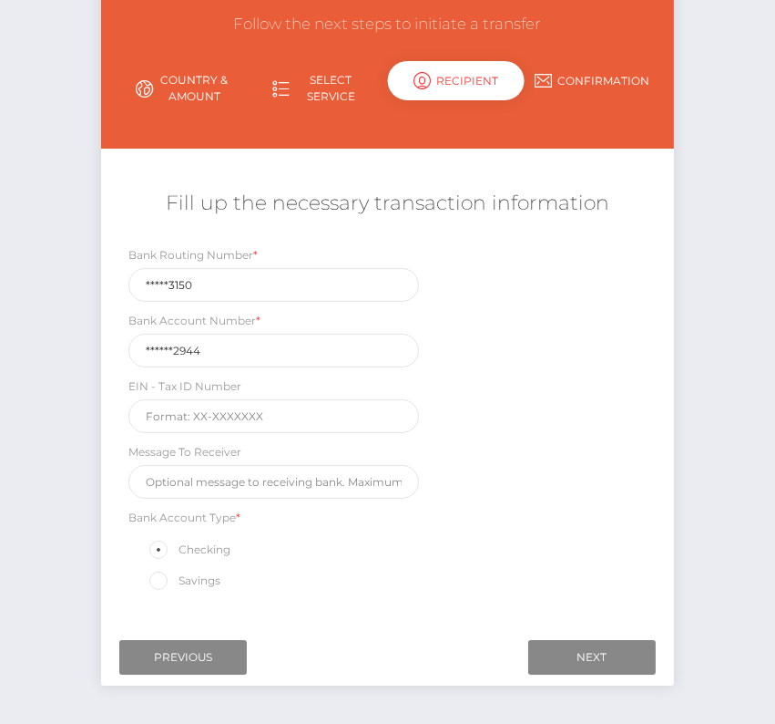
scroll to position [170, 0]
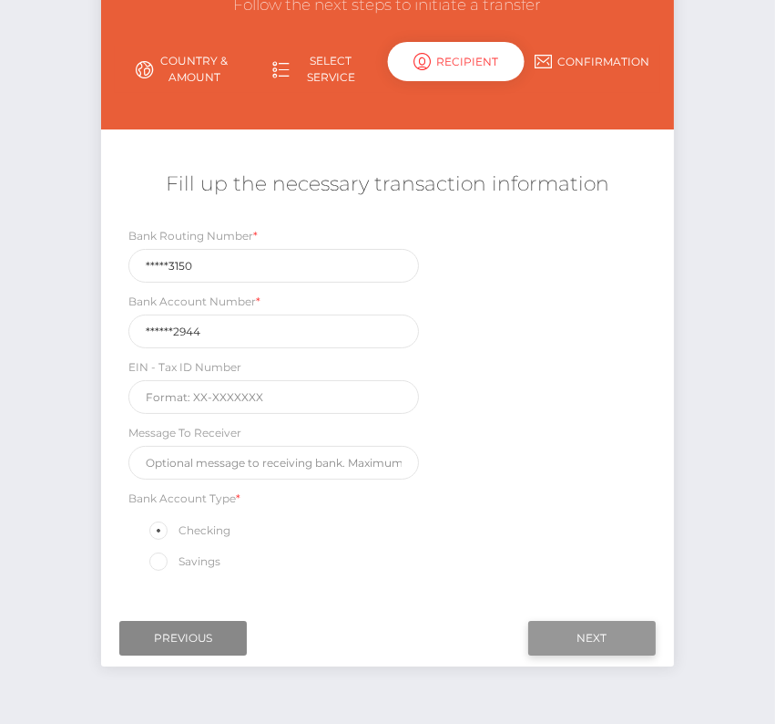
click at [561, 626] on input "Next" at bounding box center [593, 638] width 128 height 35
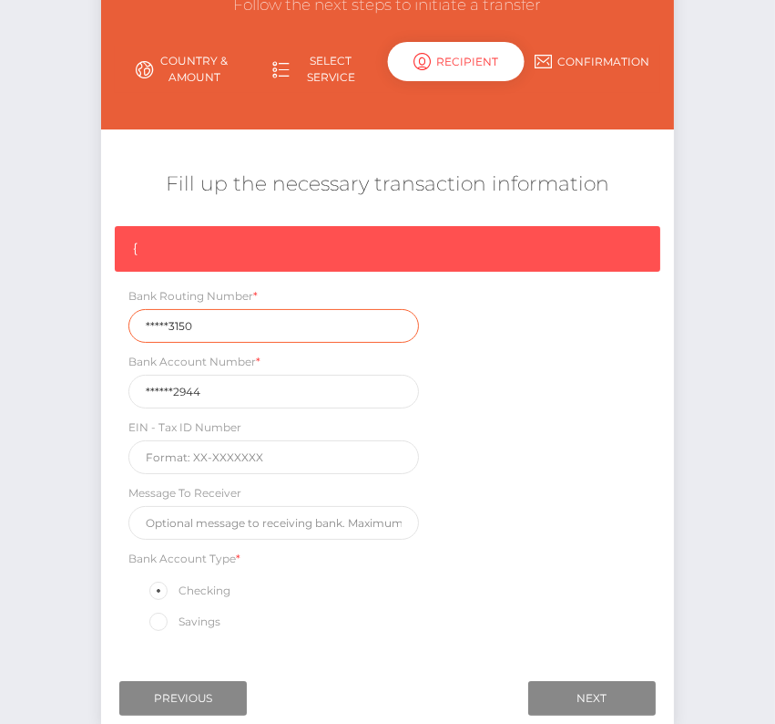
drag, startPoint x: 194, startPoint y: 327, endPoint x: 46, endPoint y: 318, distance: 148.8
click at [46, 317] on div "Initiate Transfer Follow the next steps to initiate a transfer Country & Amount…" at bounding box center [387, 348] width 775 height 847
paste input "02607"
type input "026073150"
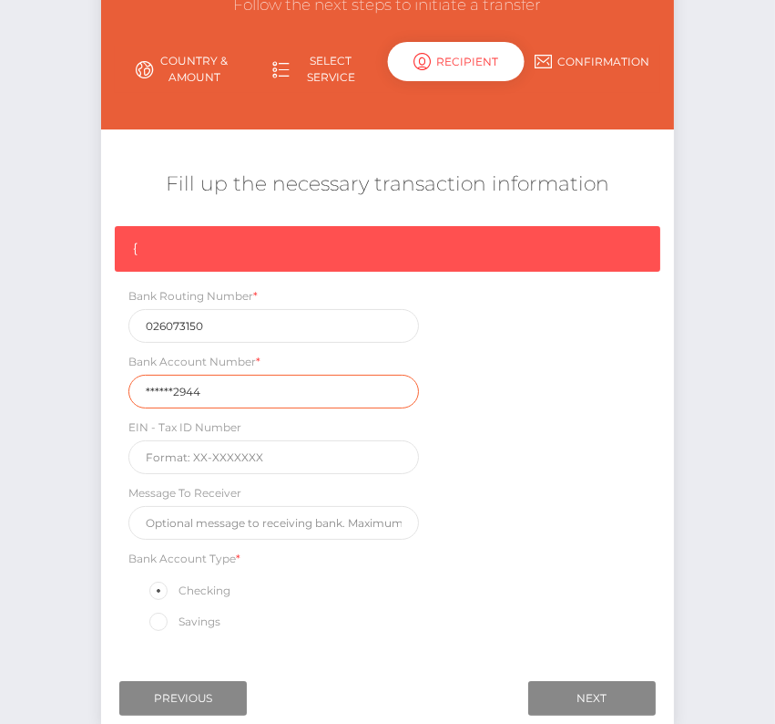
drag, startPoint x: 221, startPoint y: 388, endPoint x: 60, endPoint y: 385, distance: 161.3
click at [60, 385] on div "Initiate Transfer Follow the next steps to initiate a transfer Country & Amount…" at bounding box center [387, 348] width 775 height 847
paste input "889754"
type input "8897542944"
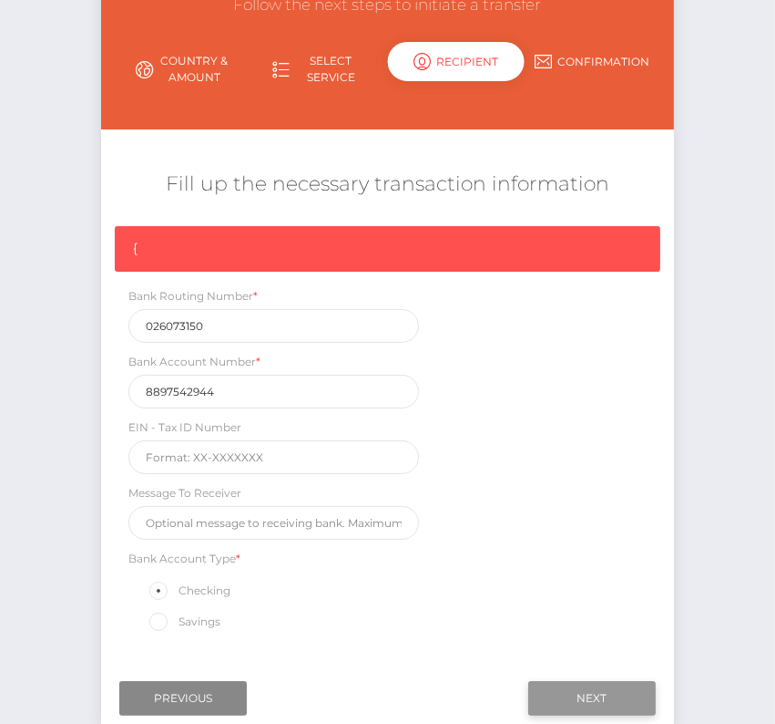
click at [590, 685] on input "Next" at bounding box center [593, 698] width 128 height 35
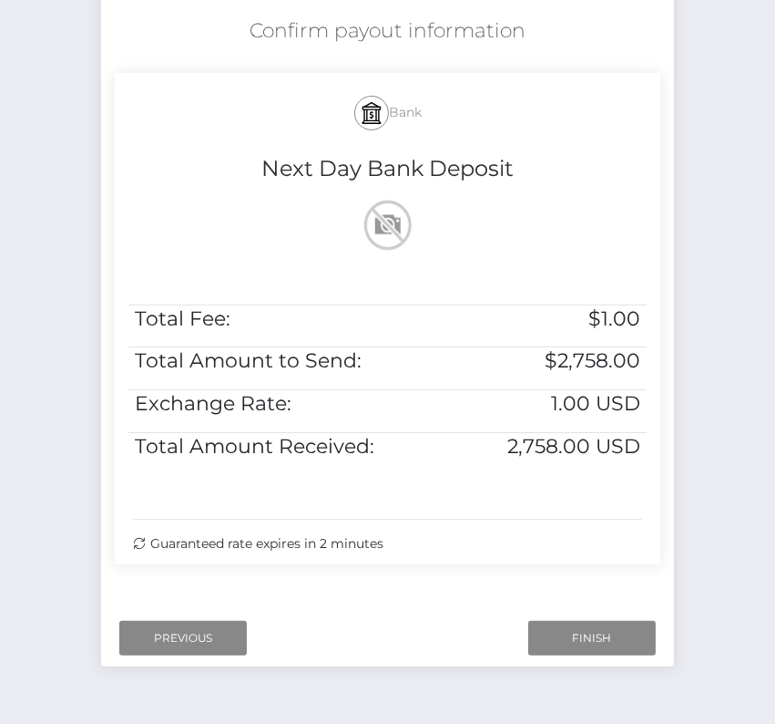
scroll to position [326, 0]
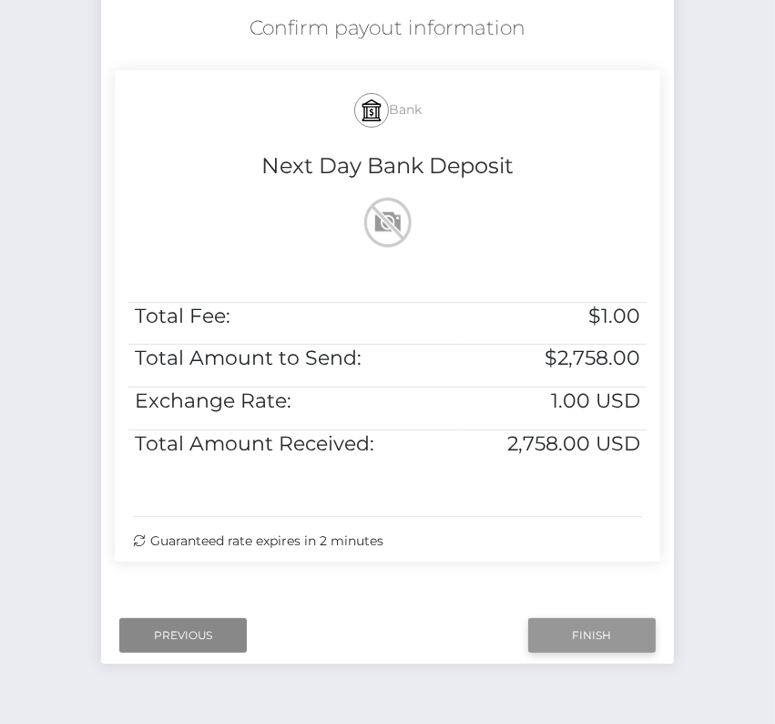
click at [543, 622] on input "Finish" at bounding box center [593, 635] width 128 height 35
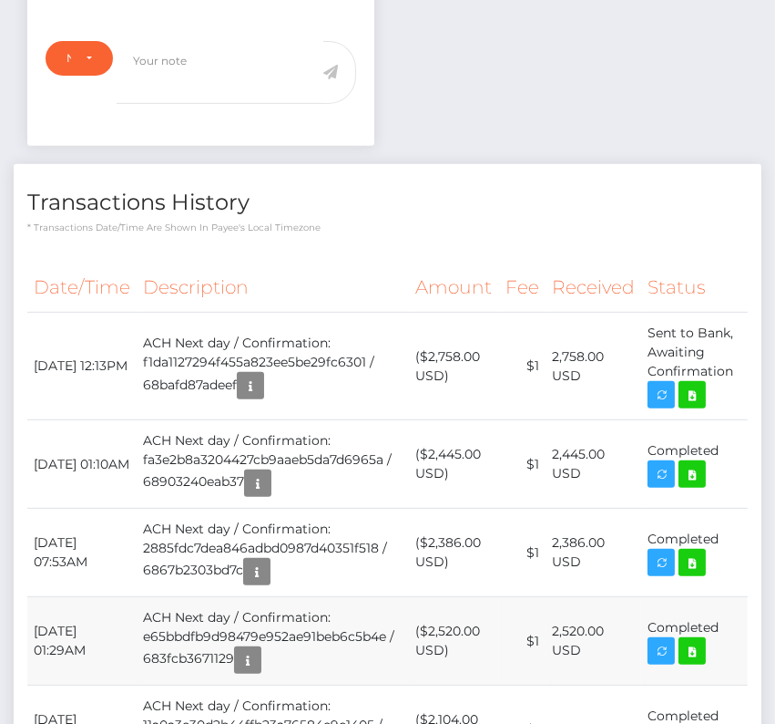
scroll to position [806, 0]
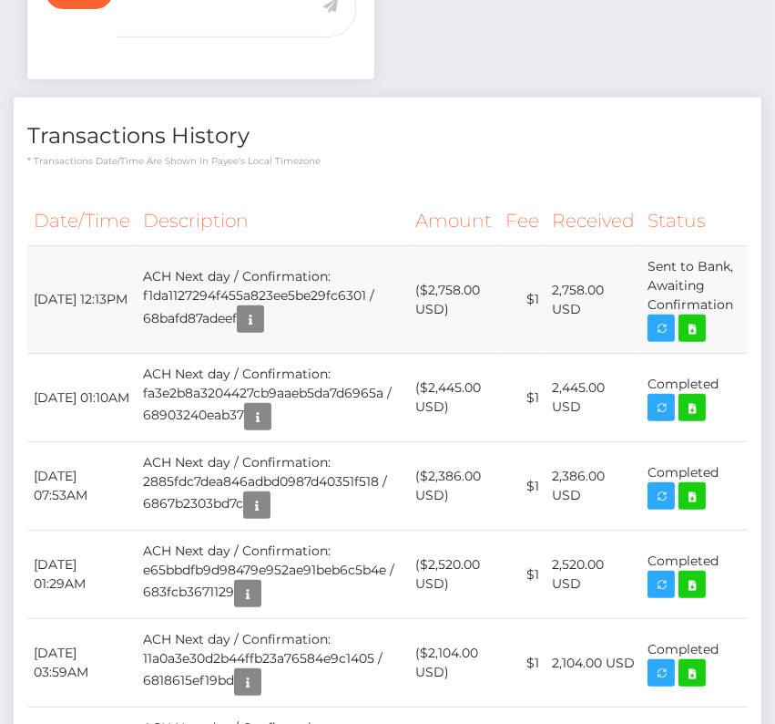
drag, startPoint x: 29, startPoint y: 277, endPoint x: 738, endPoint y: 303, distance: 709.4
click at [738, 303] on tr "September 5, 2025 12:13PM ACH Next day / Confirmation: f1da1127294f455a823ee5be…" at bounding box center [387, 300] width 721 height 108
copy tr "September 5, 2025 12:13PM ACH Next day / Confirmation: f1da1127294f455a823ee5be…"
click at [693, 327] on icon at bounding box center [693, 328] width 22 height 23
click at [0, 0] on div "3D ART C&G LTDA / Luciano da Silva Magalhaes - ID: Star-503533 CLOSED ACTIVE E-…" at bounding box center [387, 511] width 775 height 2442
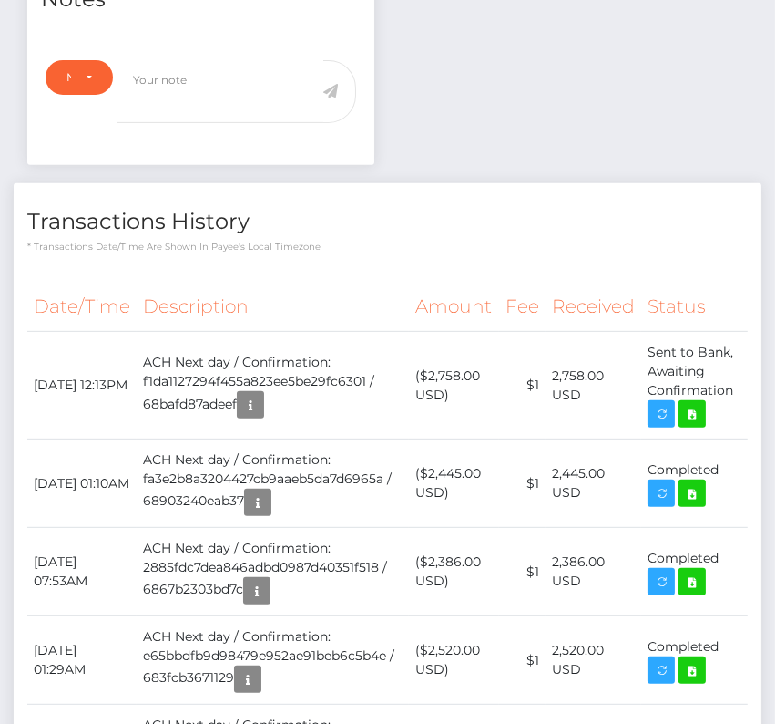
scroll to position [0, 0]
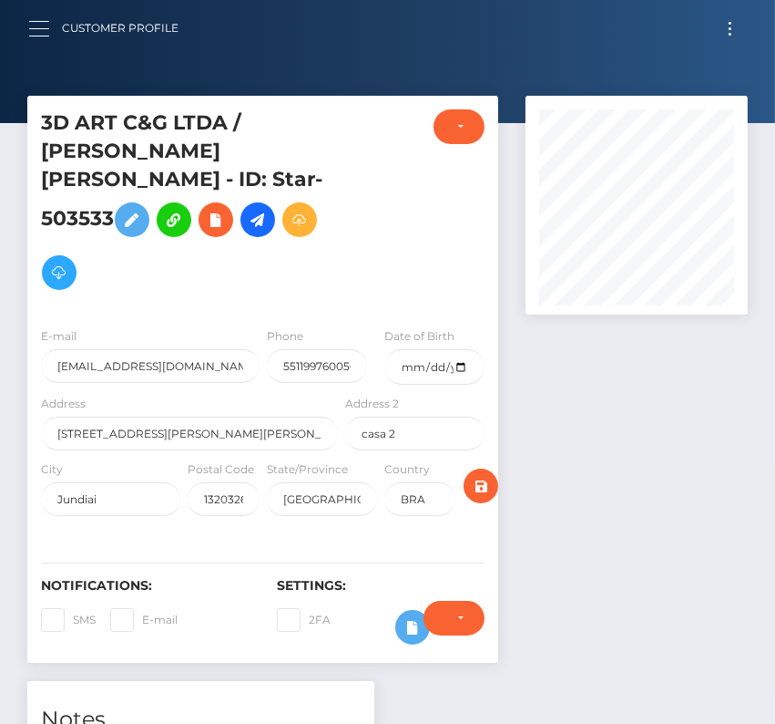
click at [40, 33] on button "button" at bounding box center [45, 28] width 34 height 25
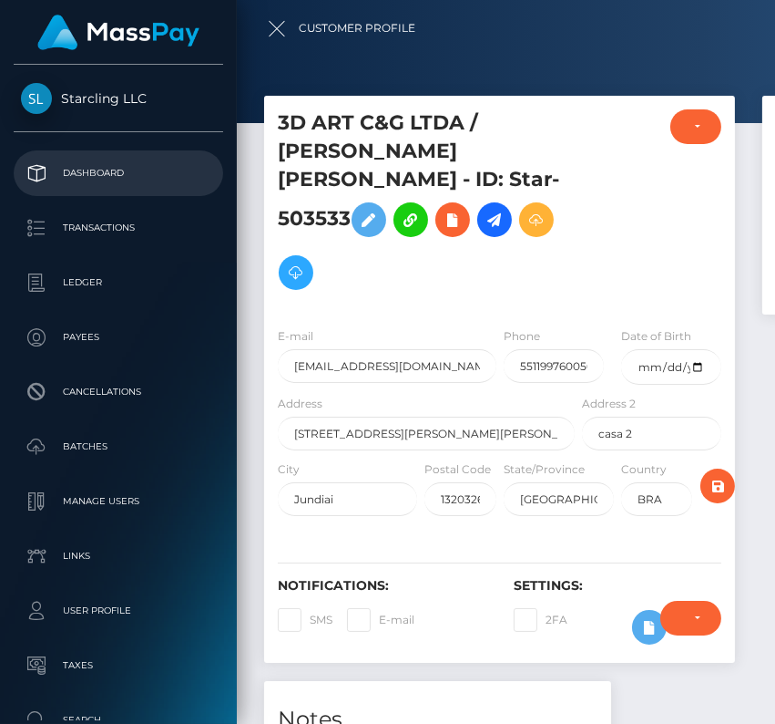
click at [86, 173] on p "Dashboard" at bounding box center [118, 172] width 195 height 27
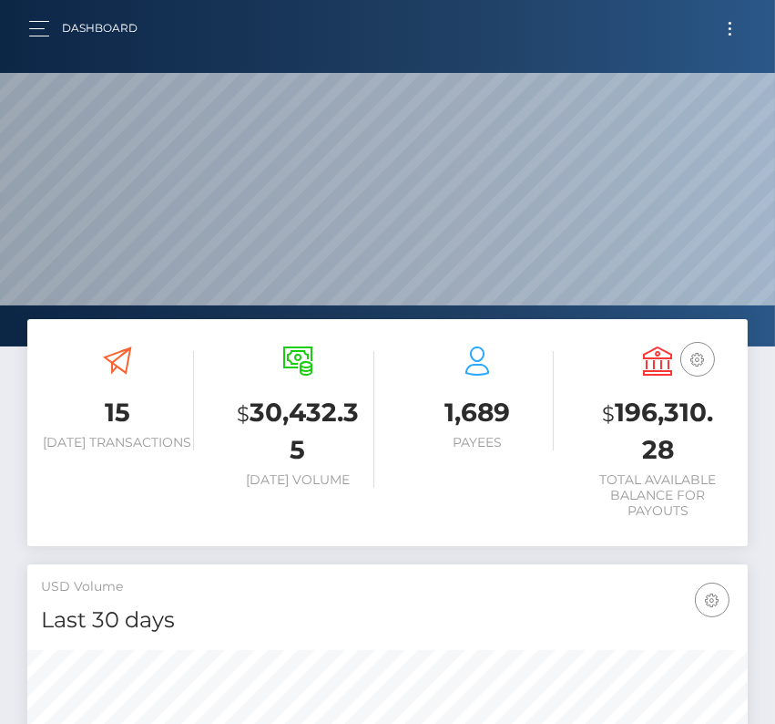
scroll to position [323, 346]
